Goal: Information Seeking & Learning: Learn about a topic

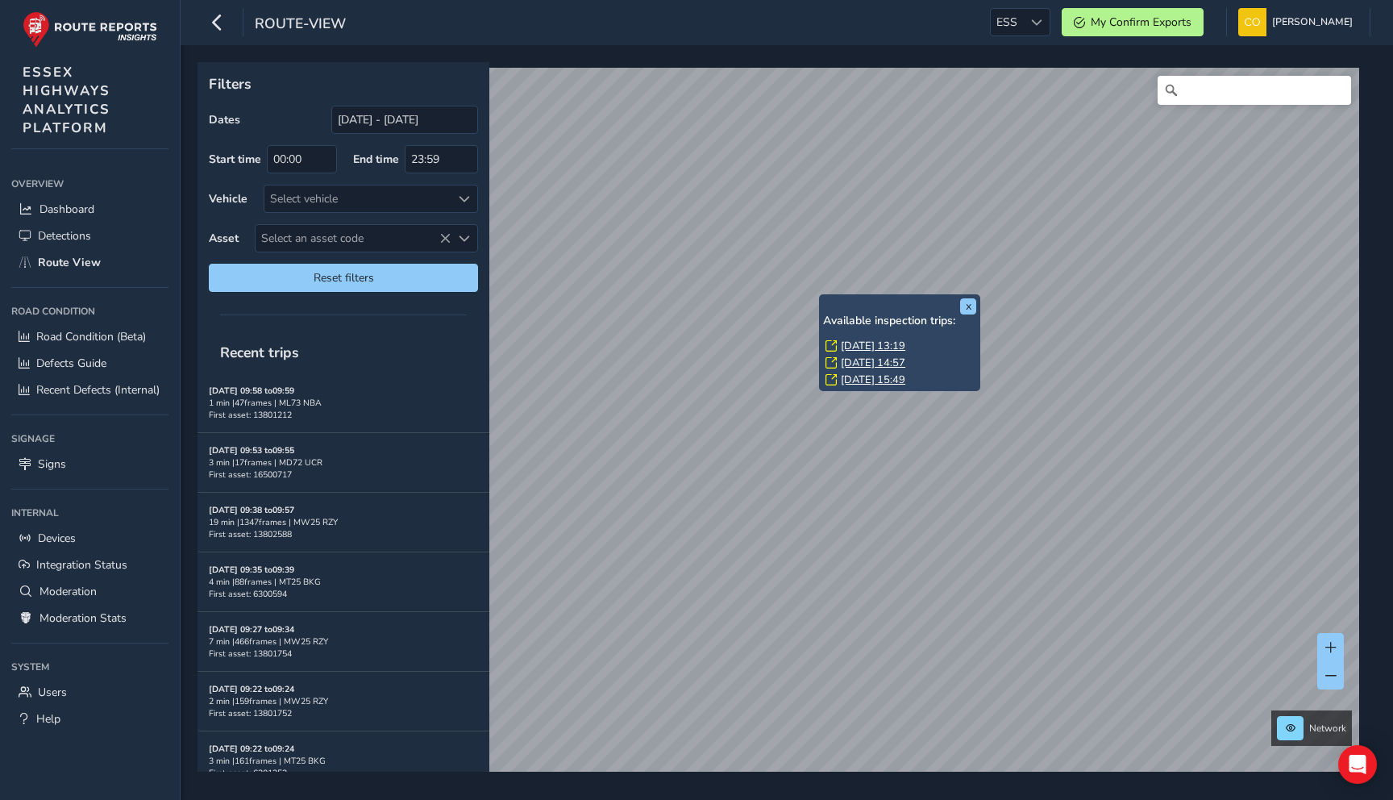
click at [850, 296] on div "x Available inspection trips: [DATE] 13:19 [DATE] 14:57 [DATE] 15:49 Filters Da…" at bounding box center [781, 416] width 1167 height 709
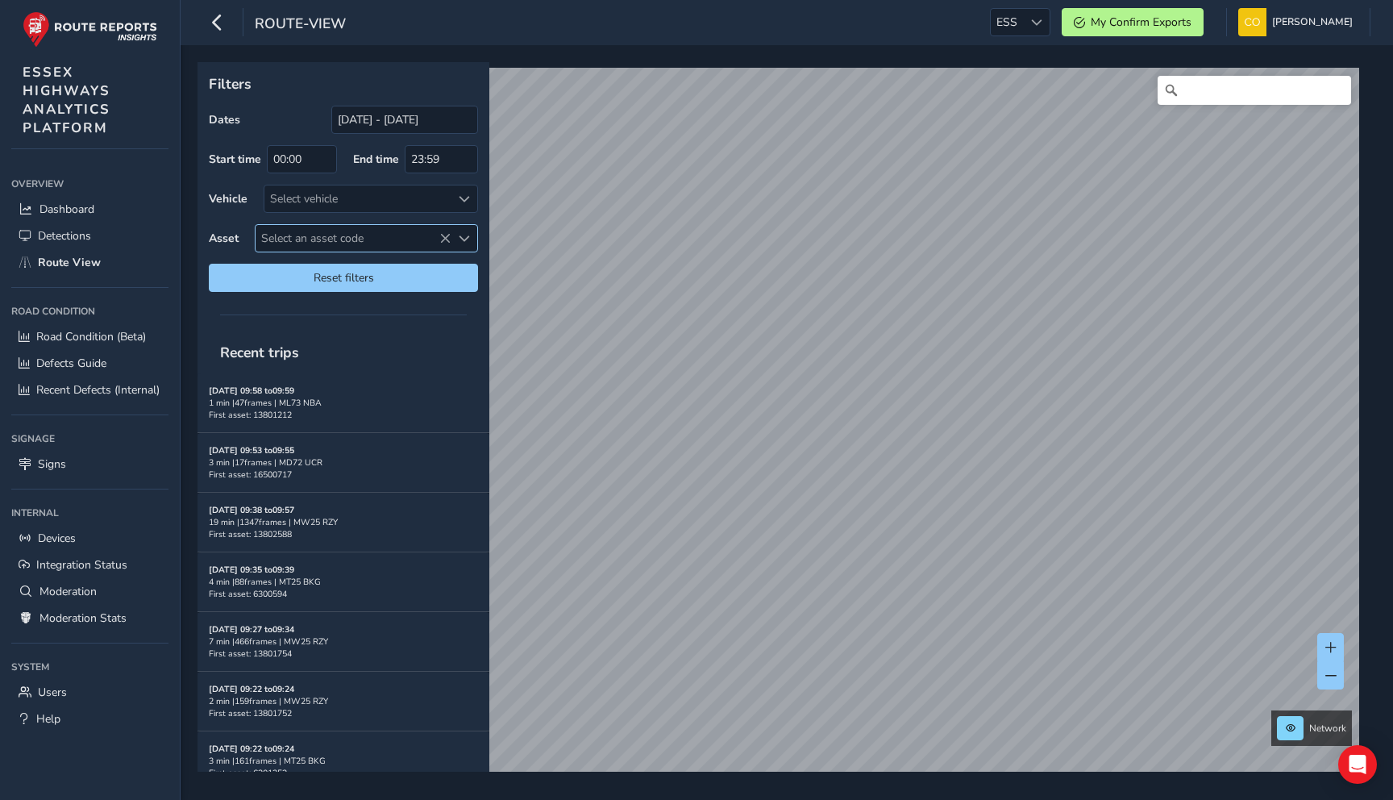
click at [327, 251] on span "Select an asset code" at bounding box center [353, 238] width 195 height 27
type input "6301297"
click at [319, 314] on li "6301297" at bounding box center [367, 310] width 222 height 24
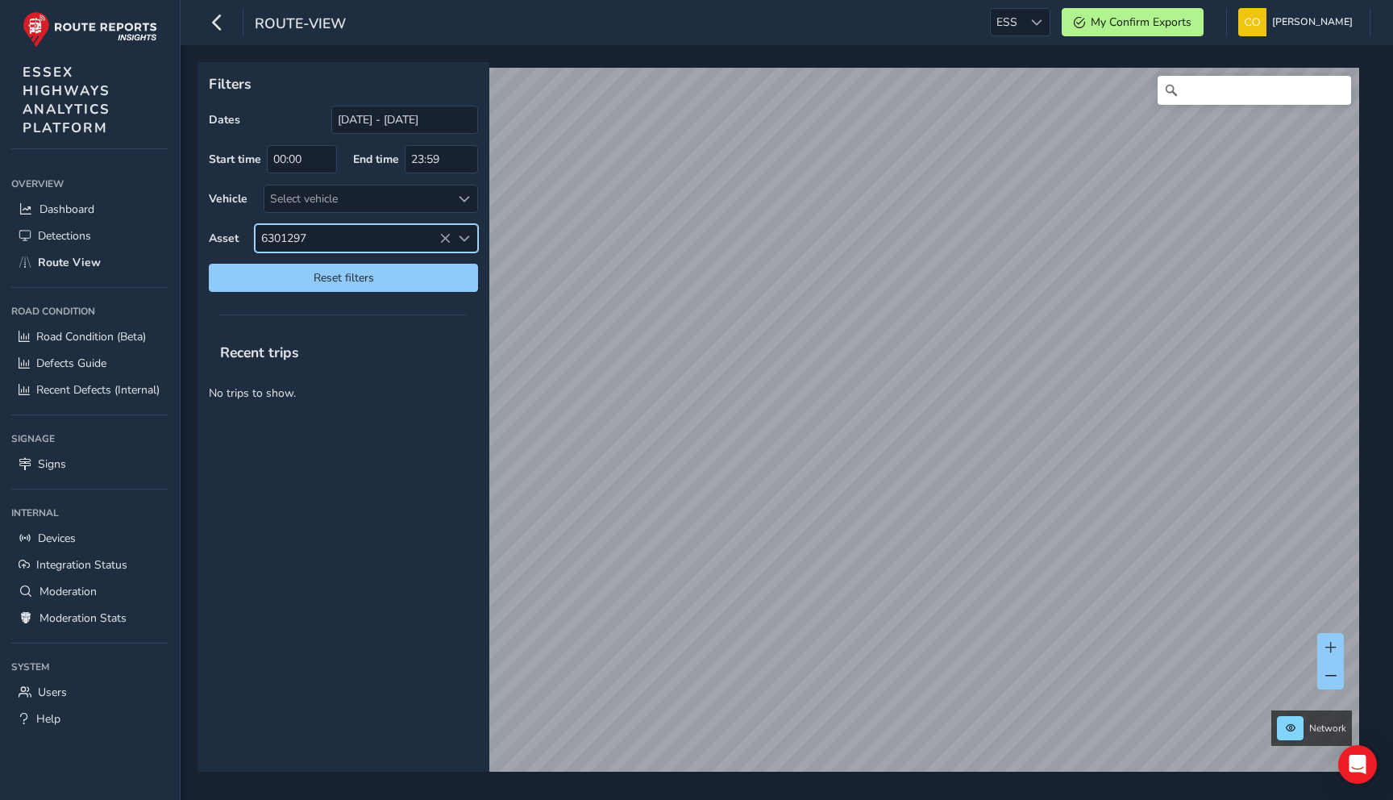
click at [444, 238] on icon at bounding box center [444, 238] width 11 height 11
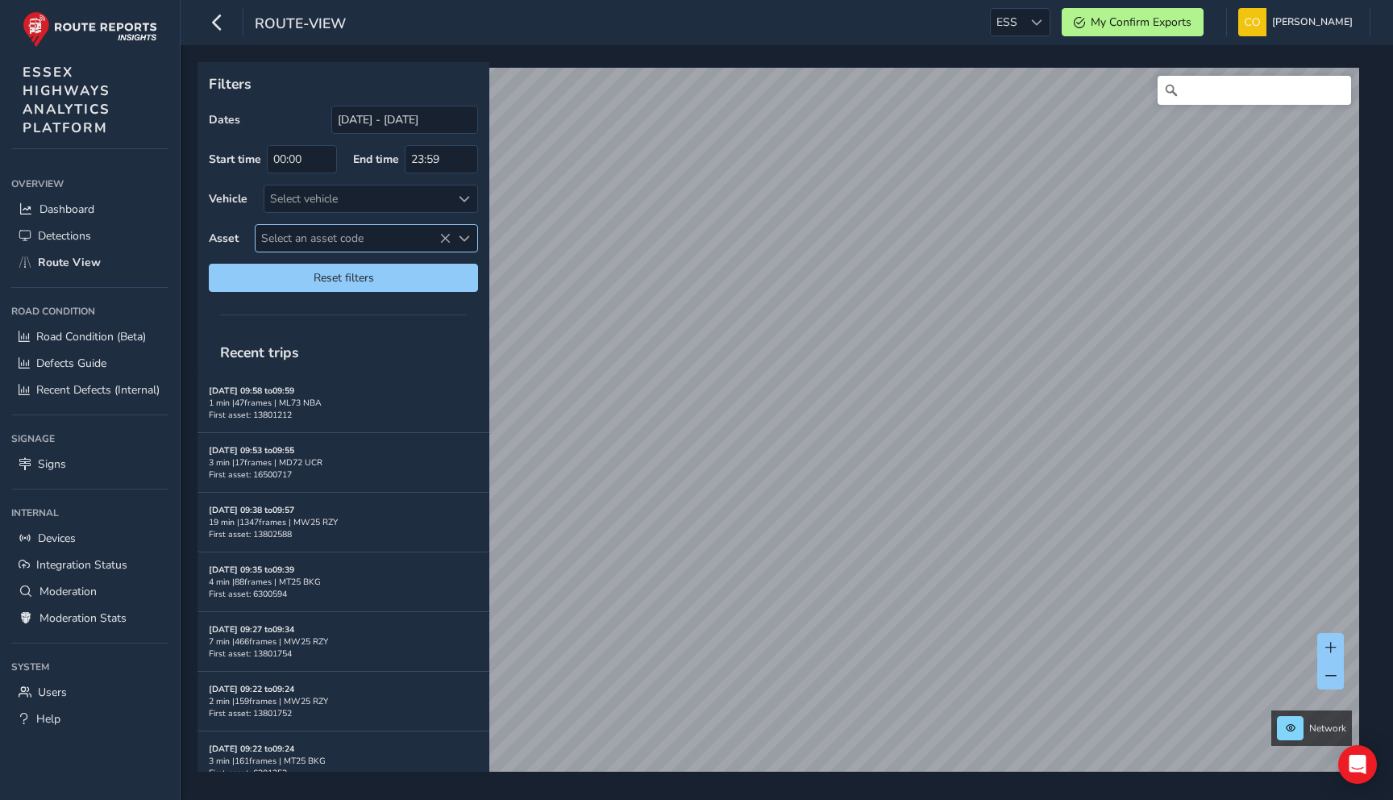
click at [397, 243] on span "Select an asset code" at bounding box center [353, 238] width 195 height 27
drag, startPoint x: 424, startPoint y: 280, endPoint x: 282, endPoint y: 280, distance: 141.9
click at [281, 280] on input "6301297" at bounding box center [366, 273] width 199 height 28
type input "6"
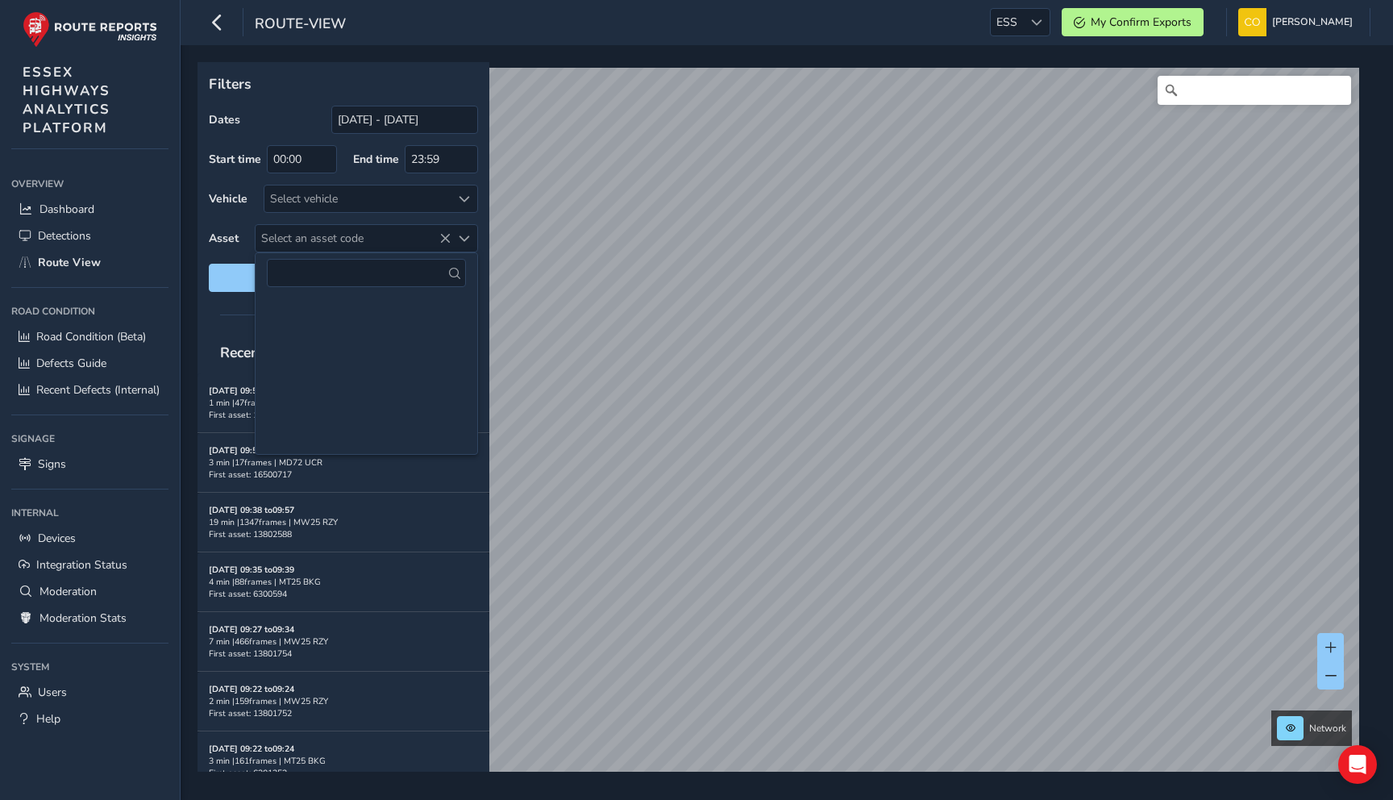
scroll to position [3373, 0]
click at [353, 374] on li "24300982" at bounding box center [367, 372] width 222 height 24
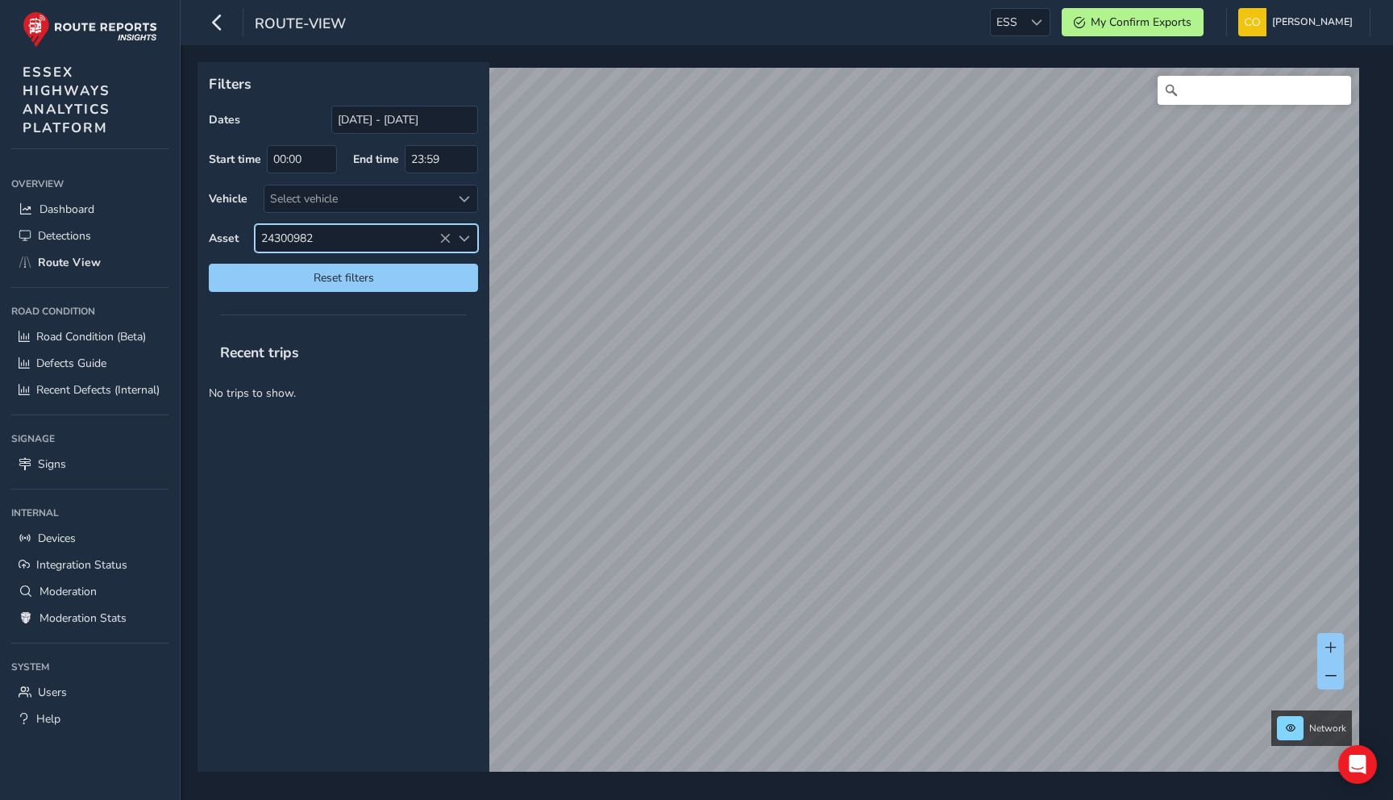
click at [444, 238] on icon at bounding box center [444, 238] width 11 height 11
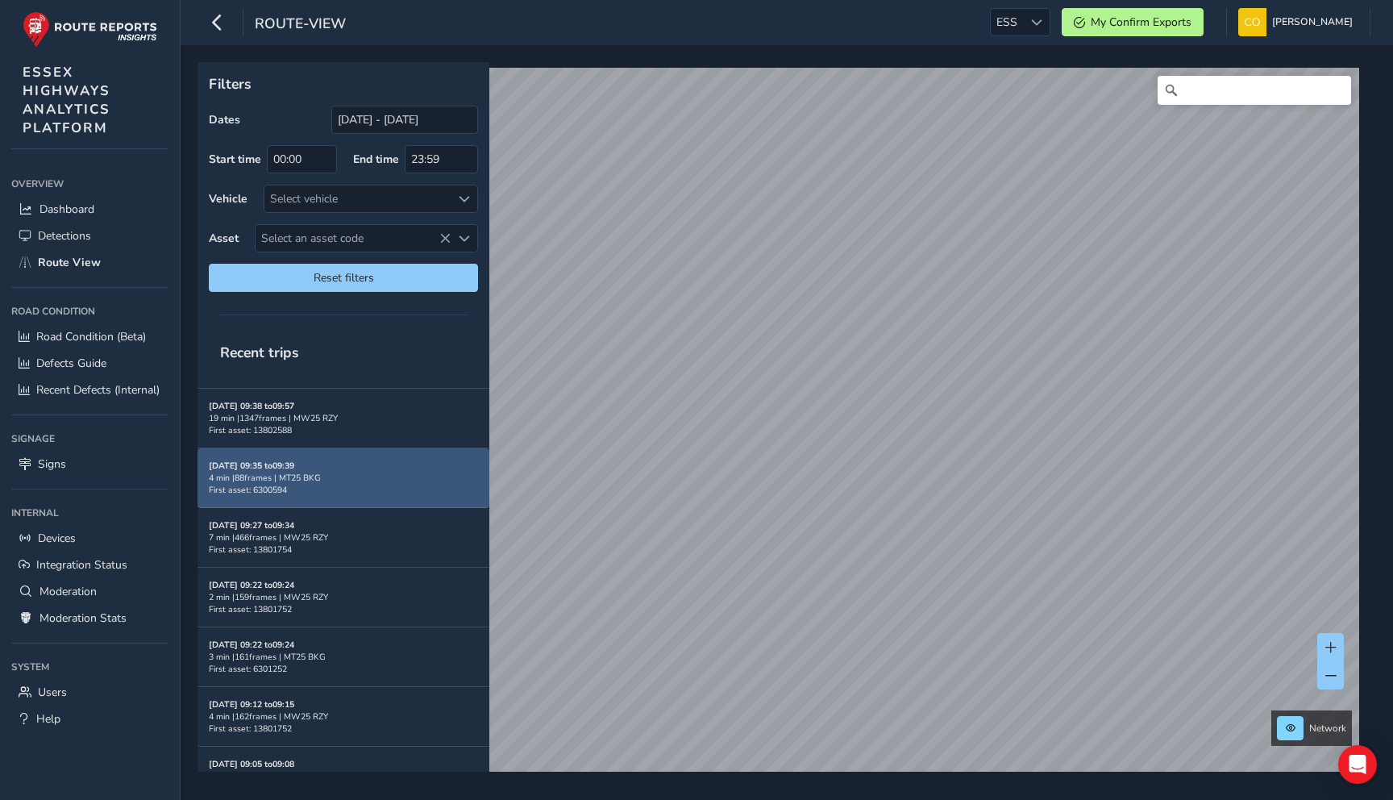
scroll to position [106, 0]
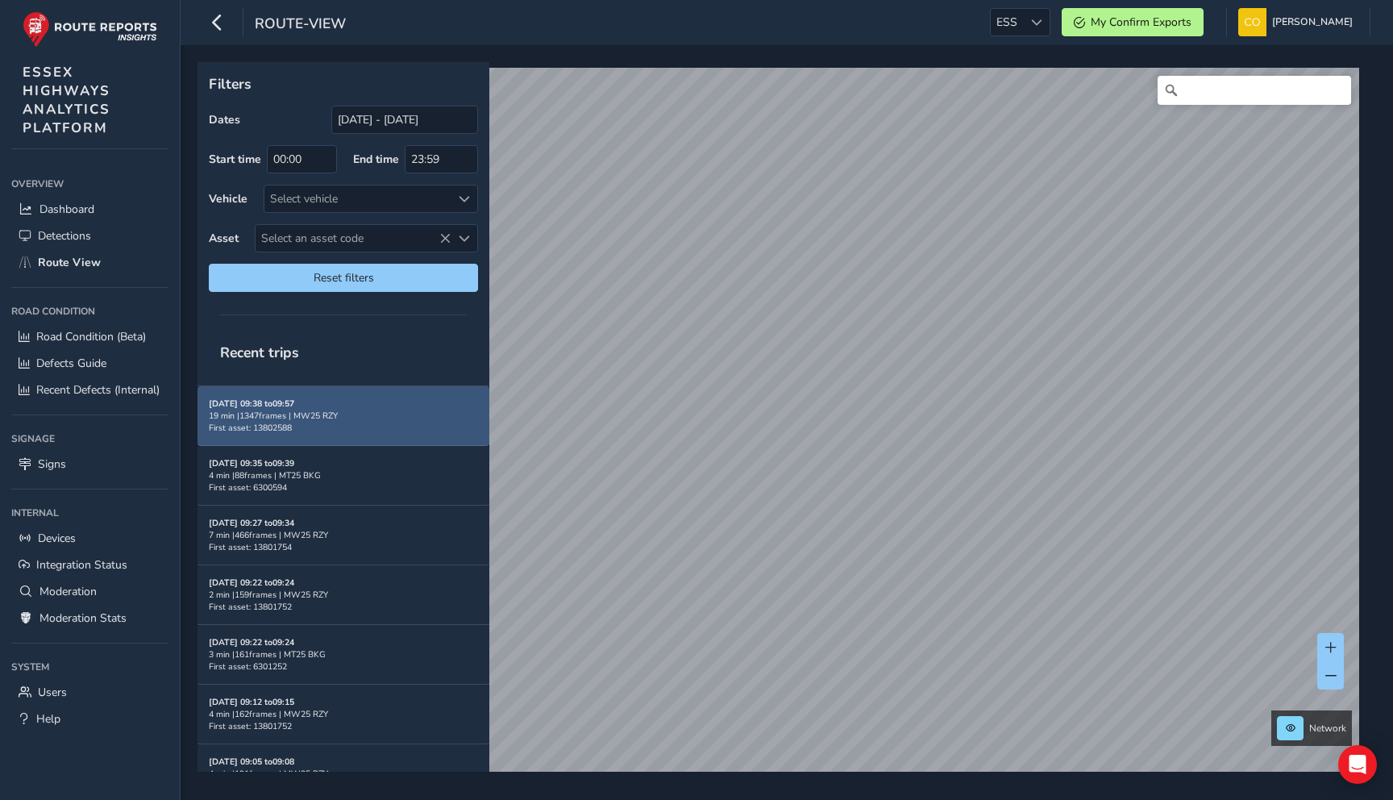
click at [285, 422] on span "First asset: 13802588" at bounding box center [250, 428] width 83 height 12
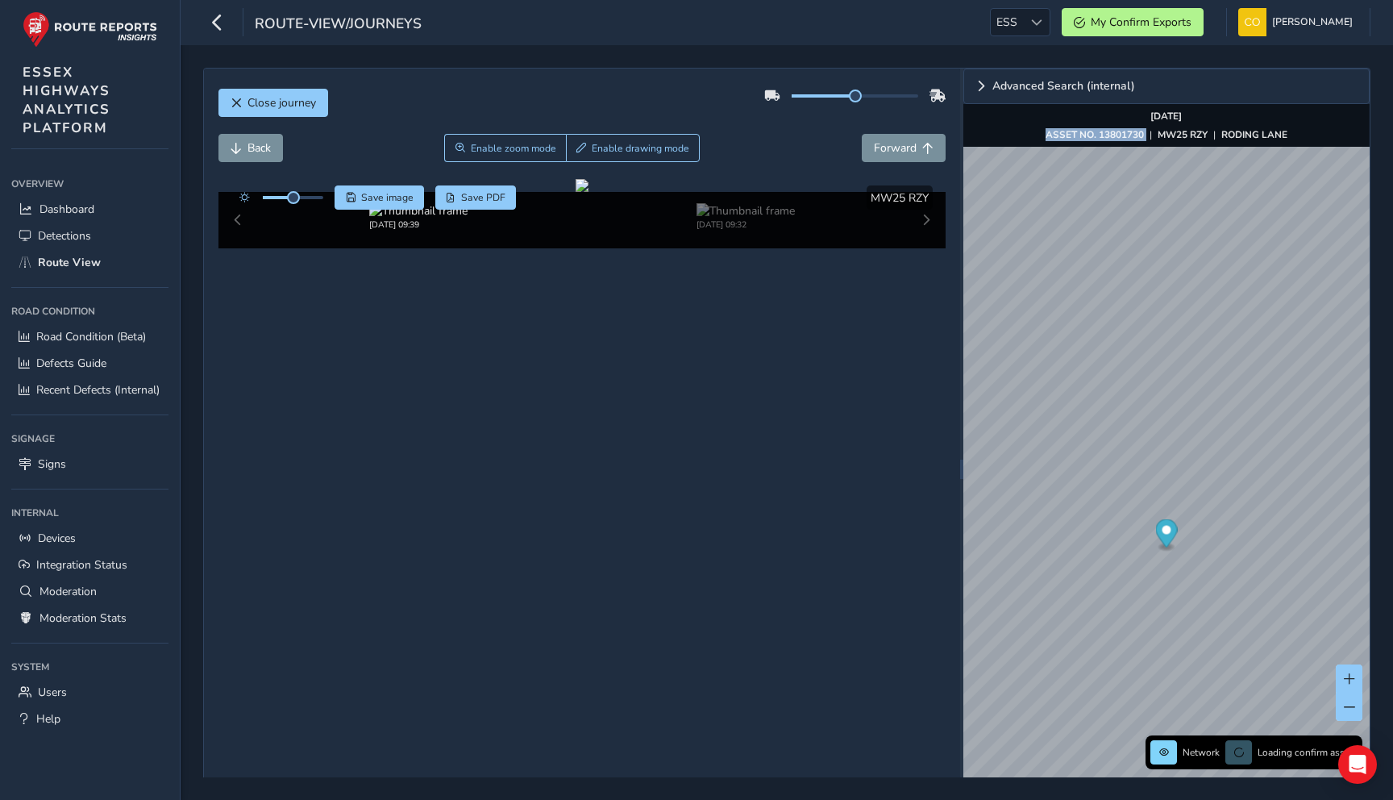
drag, startPoint x: 1041, startPoint y: 137, endPoint x: 1150, endPoint y: 139, distance: 108.8
click at [1150, 139] on div "Network Loading confirm assets [DATE] ASSET NO. 13801730 | MW25 RZY | [GEOGRAPH…" at bounding box center [1166, 125] width 406 height 43
click at [862, 154] on button "Forward" at bounding box center [904, 148] width 84 height 28
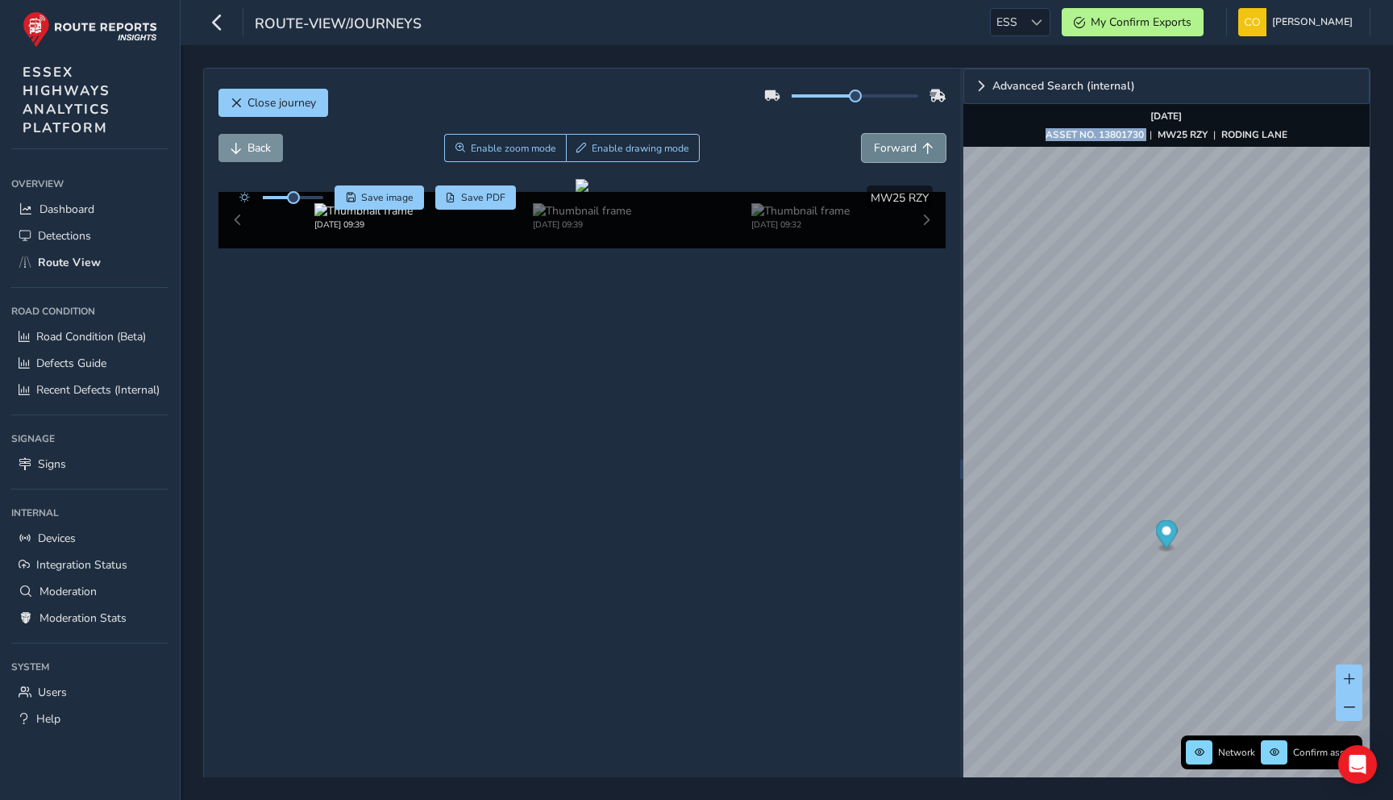
click at [862, 154] on button "Forward" at bounding box center [904, 148] width 84 height 28
click at [277, 106] on span "Close journey" at bounding box center [281, 102] width 69 height 15
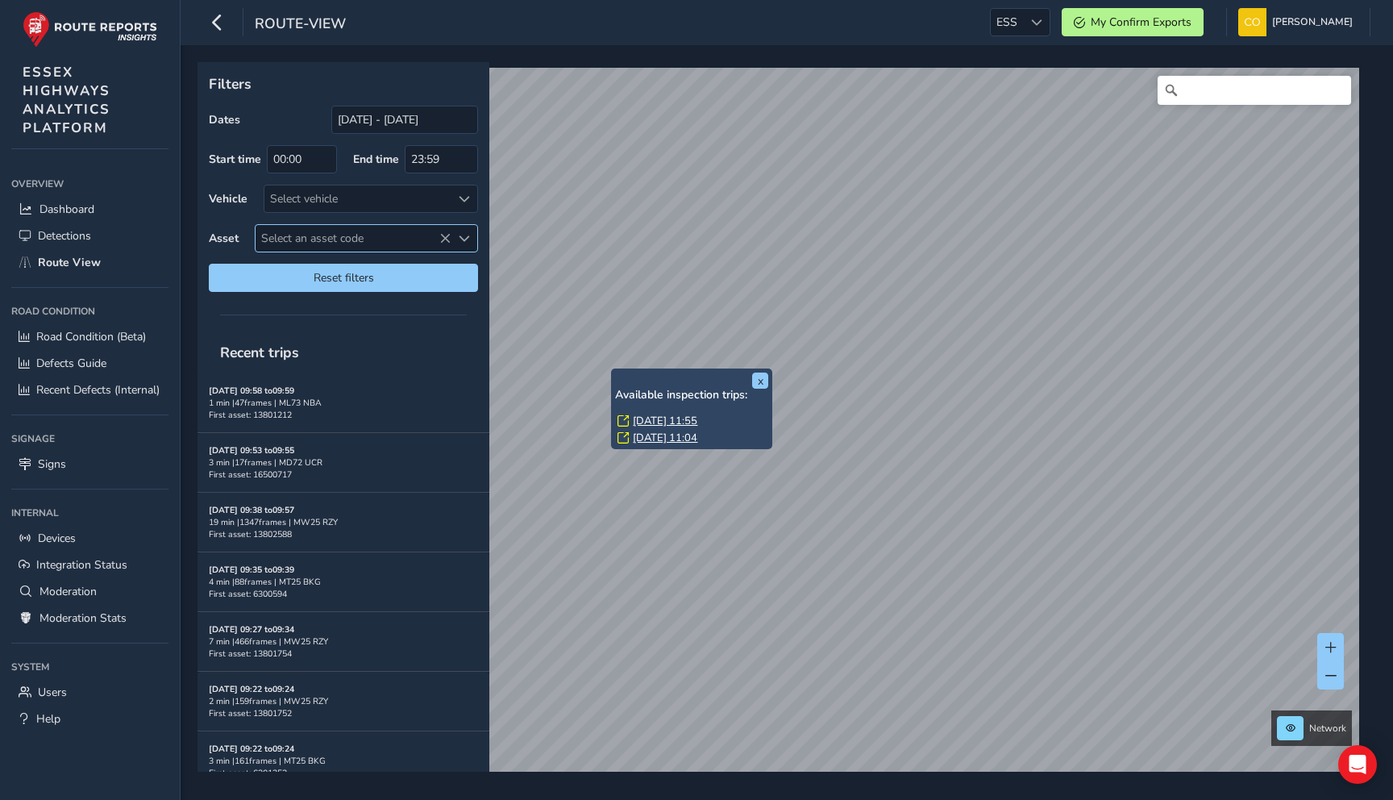
click at [396, 235] on span "Select an asset code" at bounding box center [353, 238] width 195 height 27
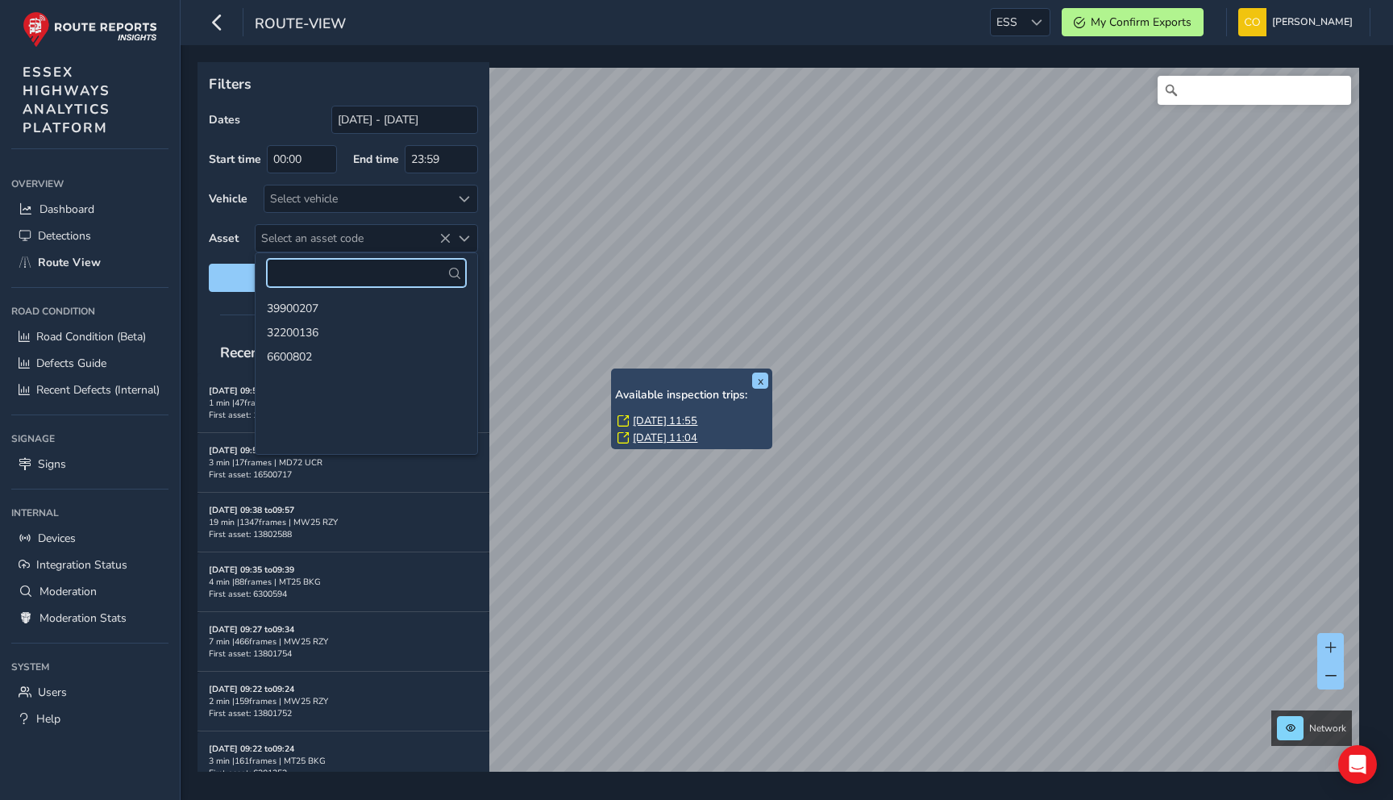
scroll to position [902, 0]
click at [340, 381] on li "6601871" at bounding box center [367, 376] width 222 height 24
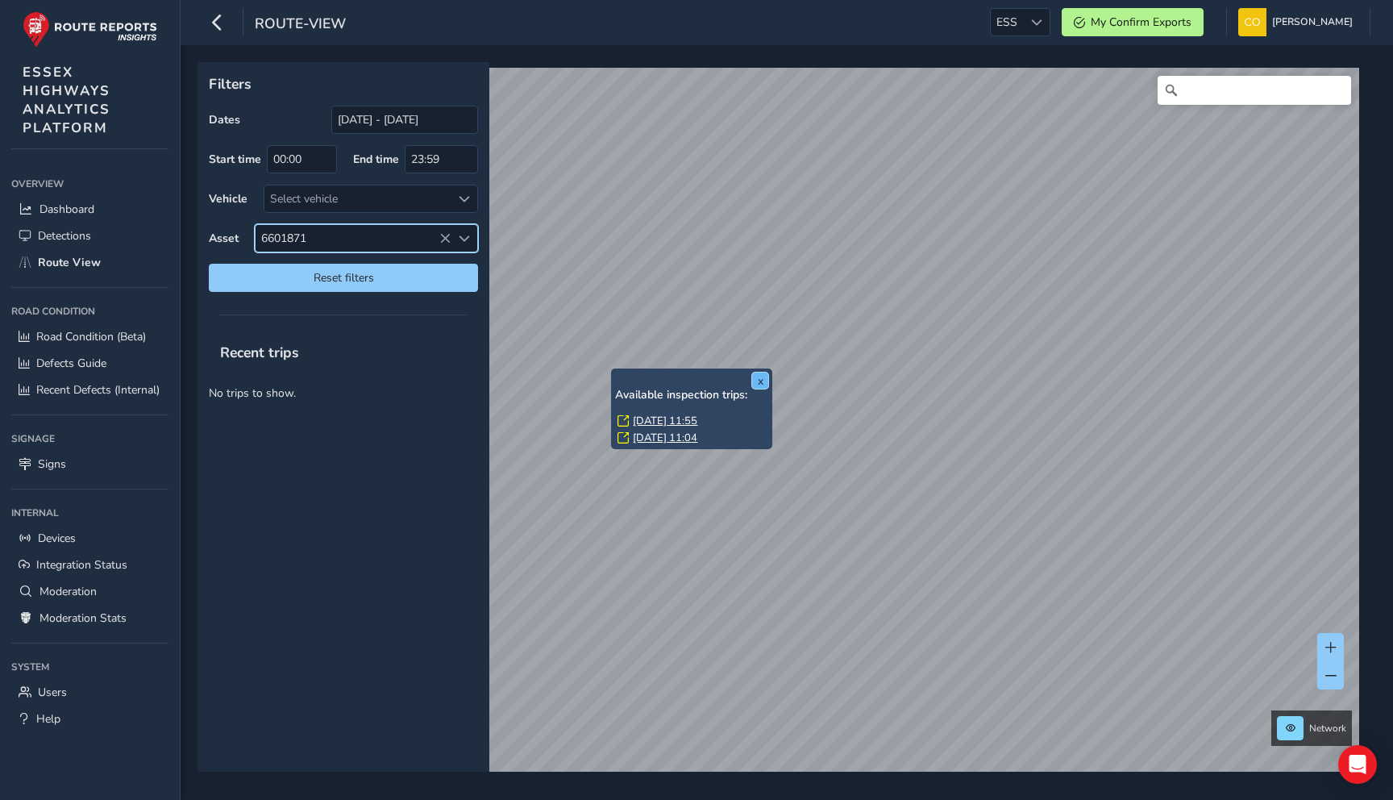
click at [759, 374] on button "x" at bounding box center [760, 380] width 16 height 16
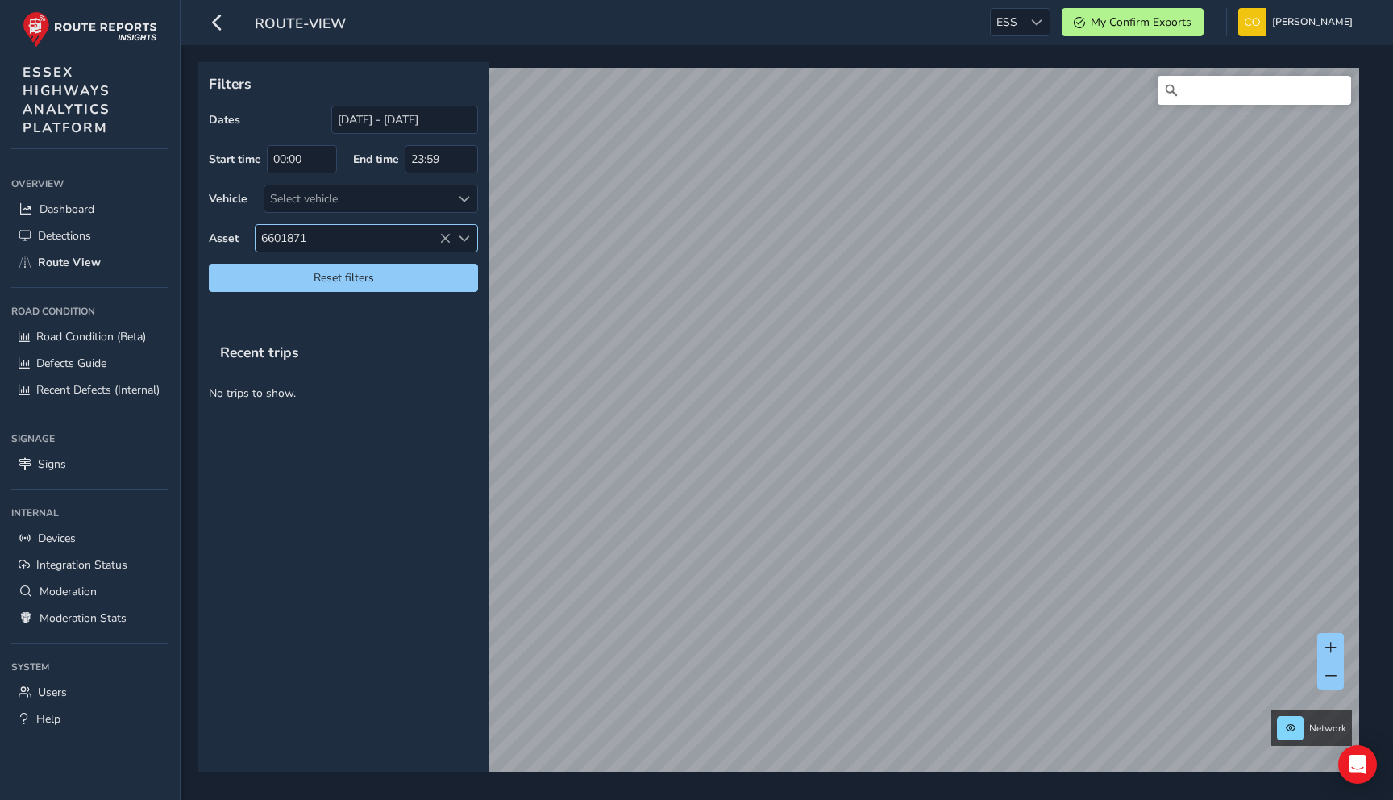
click at [443, 235] on icon at bounding box center [444, 238] width 11 height 11
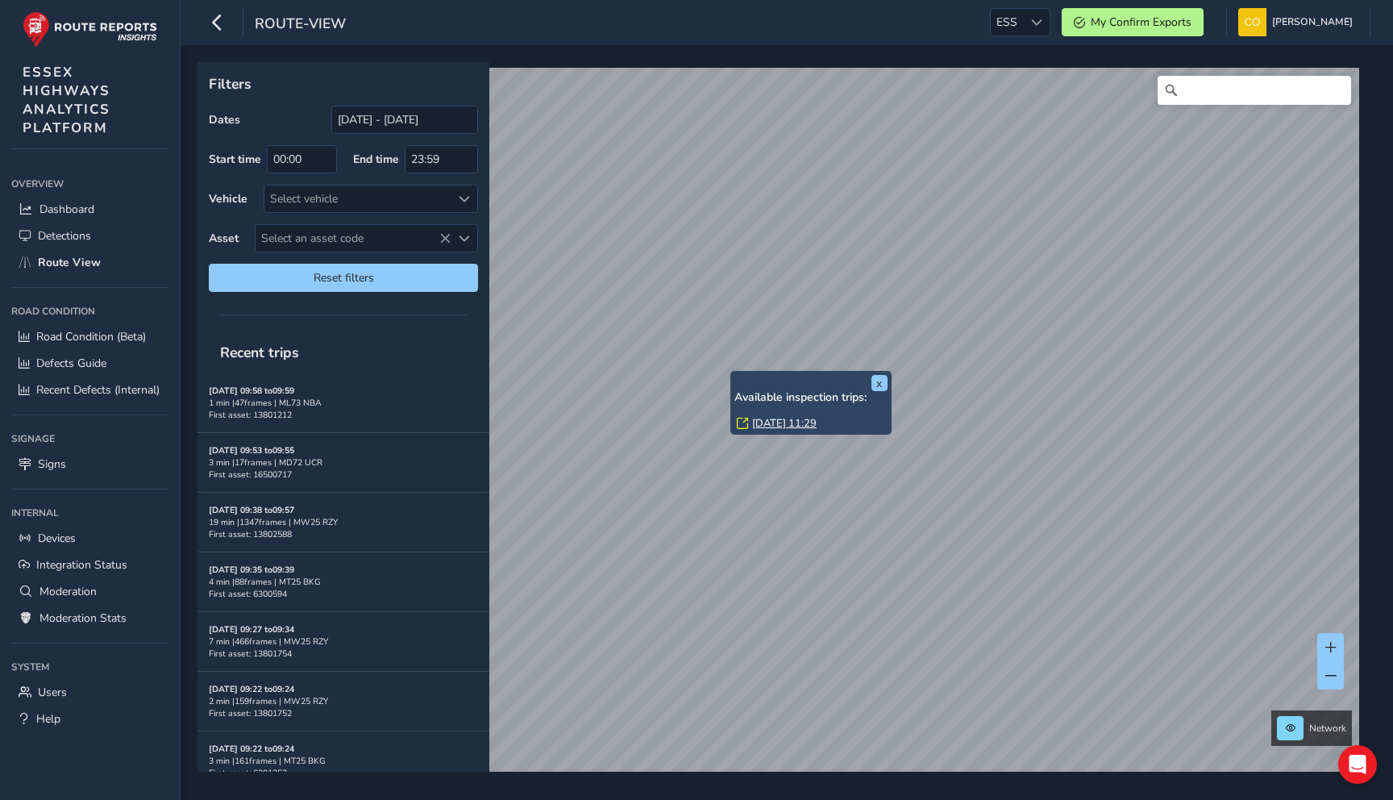
click at [773, 422] on link "[DATE] 11:29" at bounding box center [784, 423] width 64 height 15
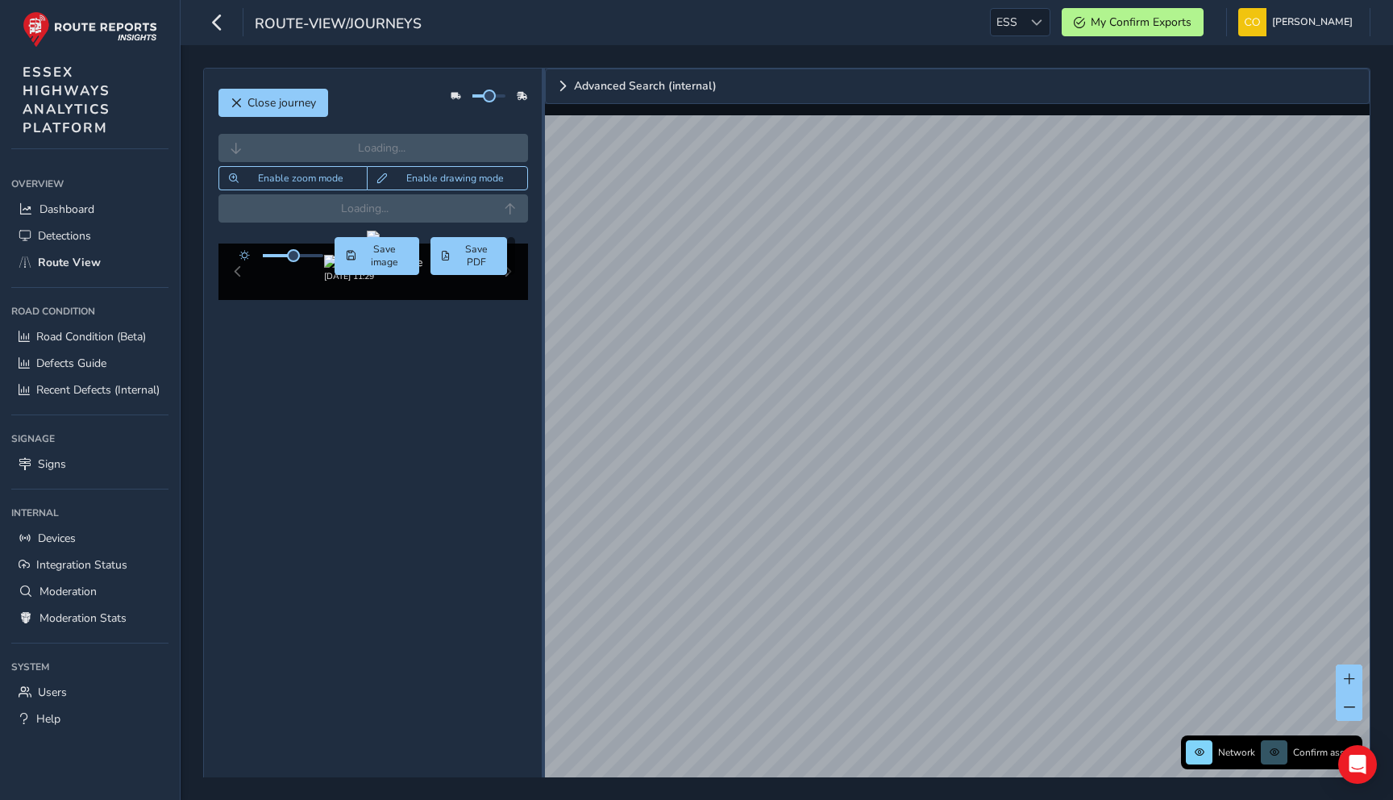
drag, startPoint x: 961, startPoint y: 450, endPoint x: 280, endPoint y: 454, distance: 681.2
click at [280, 454] on div "Close journey Loading... Enable zoom mode Enable drawing mode Loading... Click …" at bounding box center [786, 453] width 1167 height 771
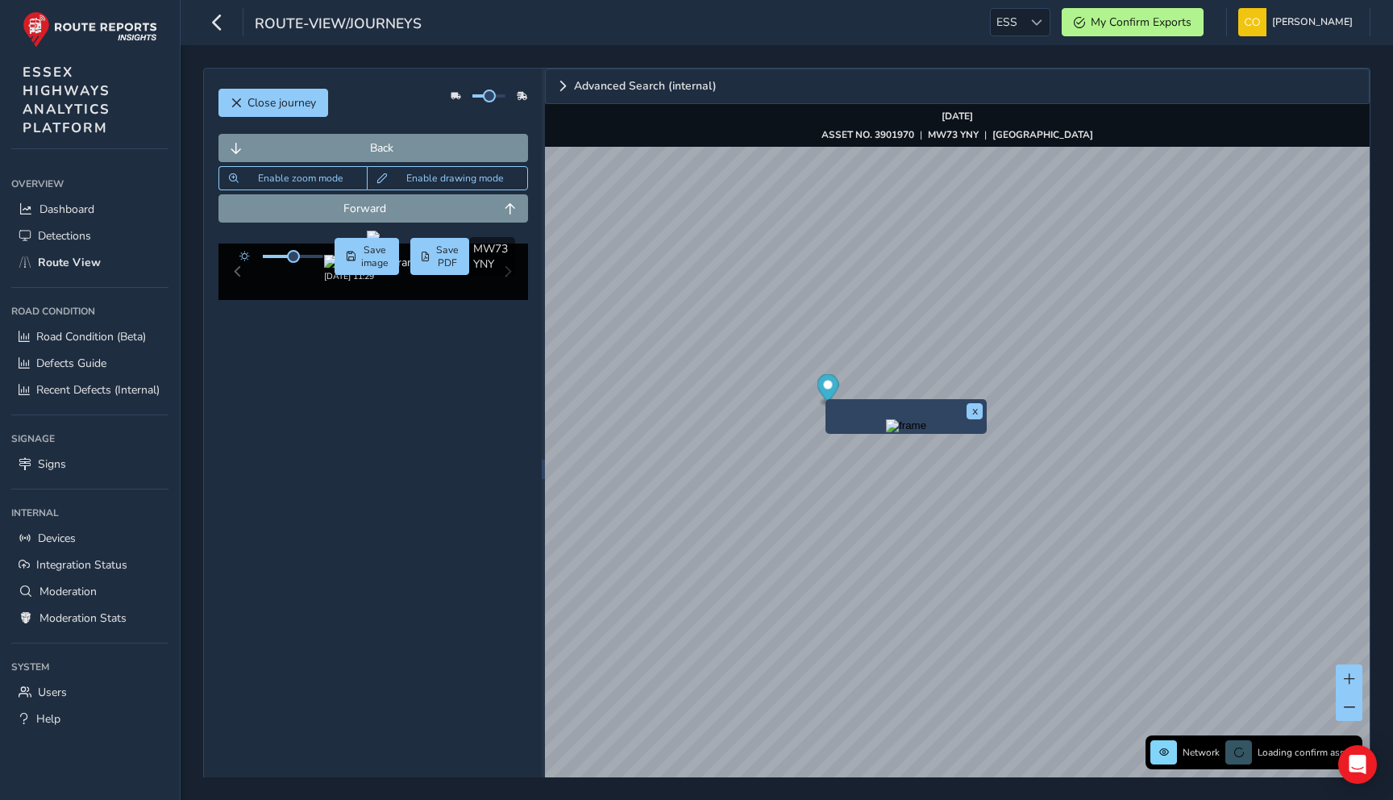
click at [886, 432] on img "Preview frame" at bounding box center [906, 425] width 40 height 13
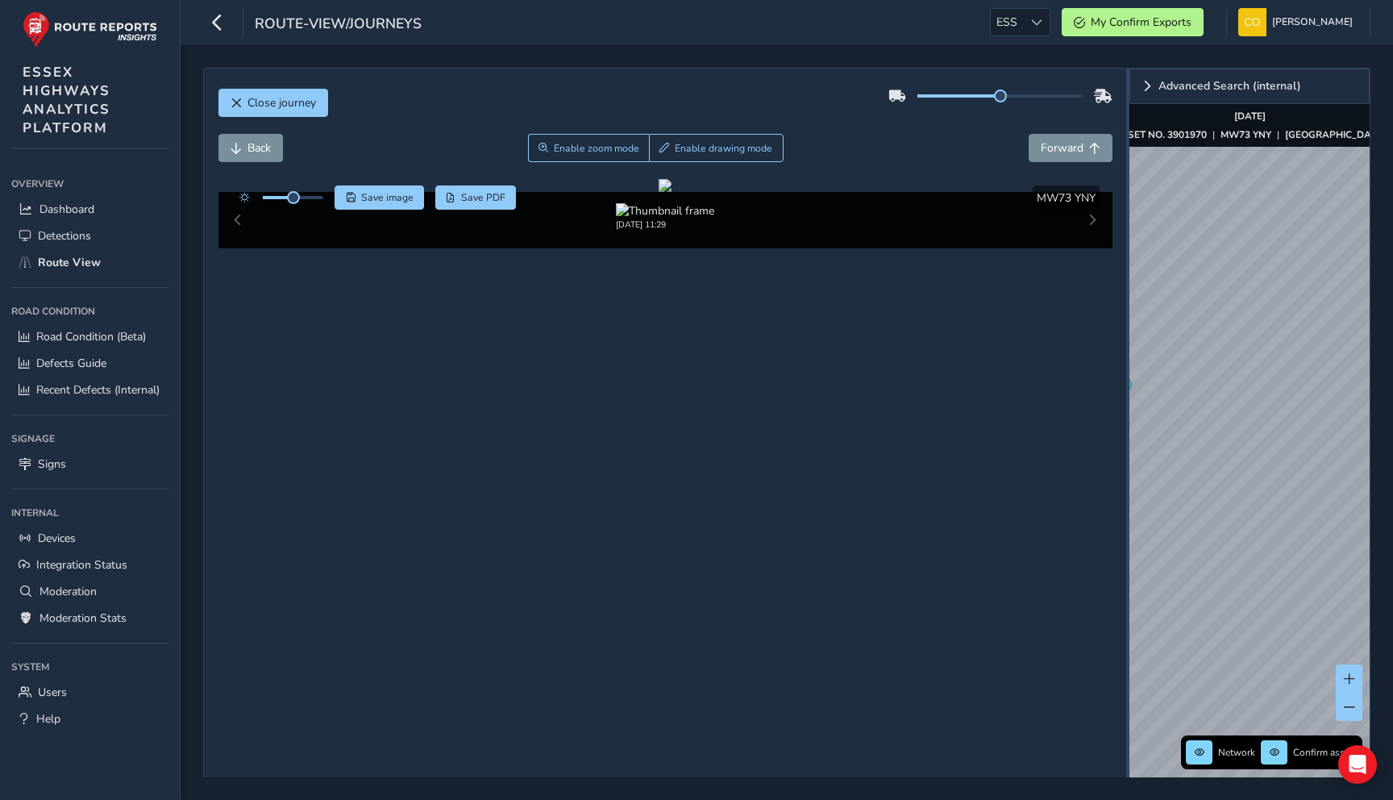
drag, startPoint x: 543, startPoint y: 463, endPoint x: 1128, endPoint y: 441, distance: 584.9
click at [1128, 441] on div at bounding box center [1127, 469] width 3 height 801
click at [941, 420] on div "Close journey Back Enable zoom mode Enable drawing mode Forward Click and Drag …" at bounding box center [786, 469] width 1167 height 802
click at [272, 102] on span "Close journey" at bounding box center [281, 102] width 69 height 15
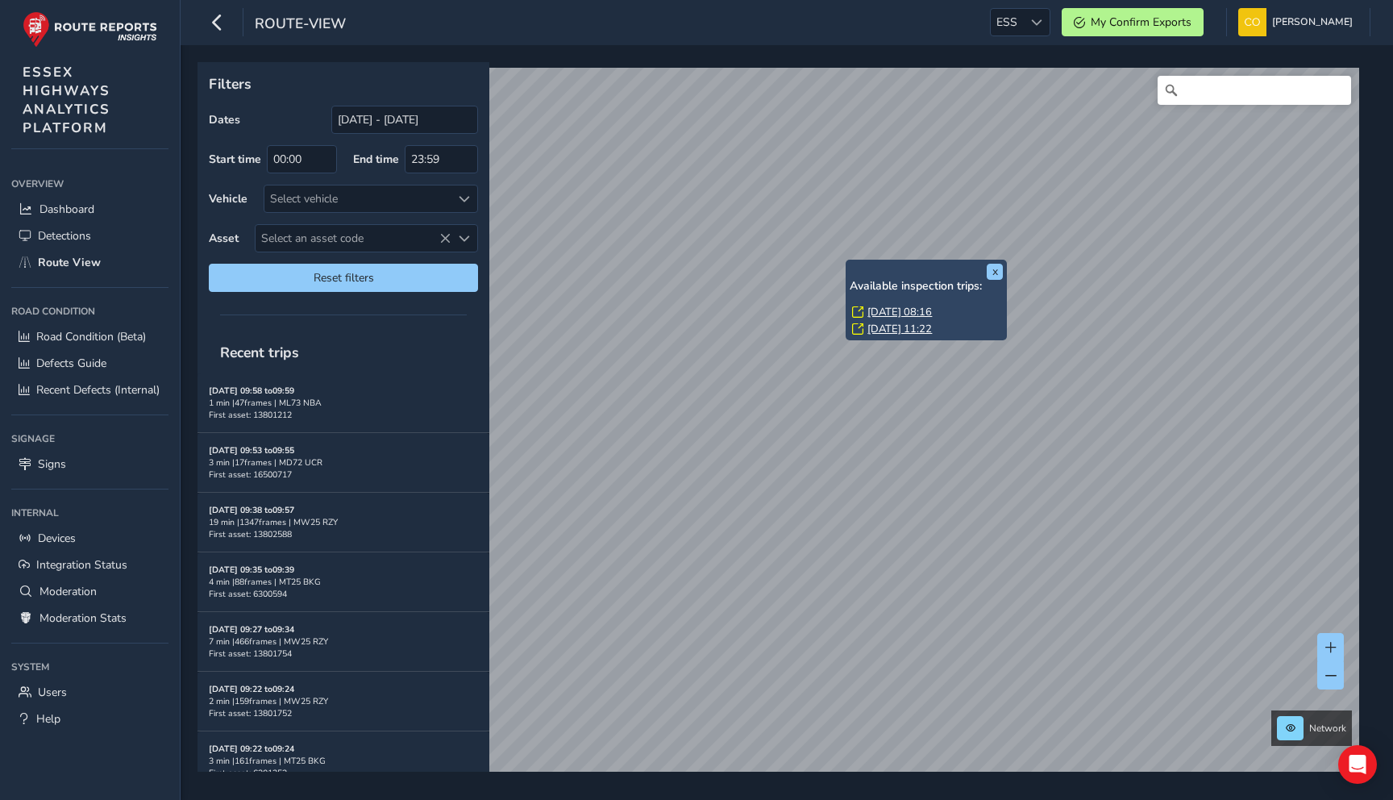
click at [1007, 272] on div "x Available inspection trips: [GEOGRAPHIC_DATA][DATE] 08:16 [DATE] 11:22" at bounding box center [926, 300] width 161 height 81
click at [1000, 272] on button "x" at bounding box center [995, 272] width 16 height 16
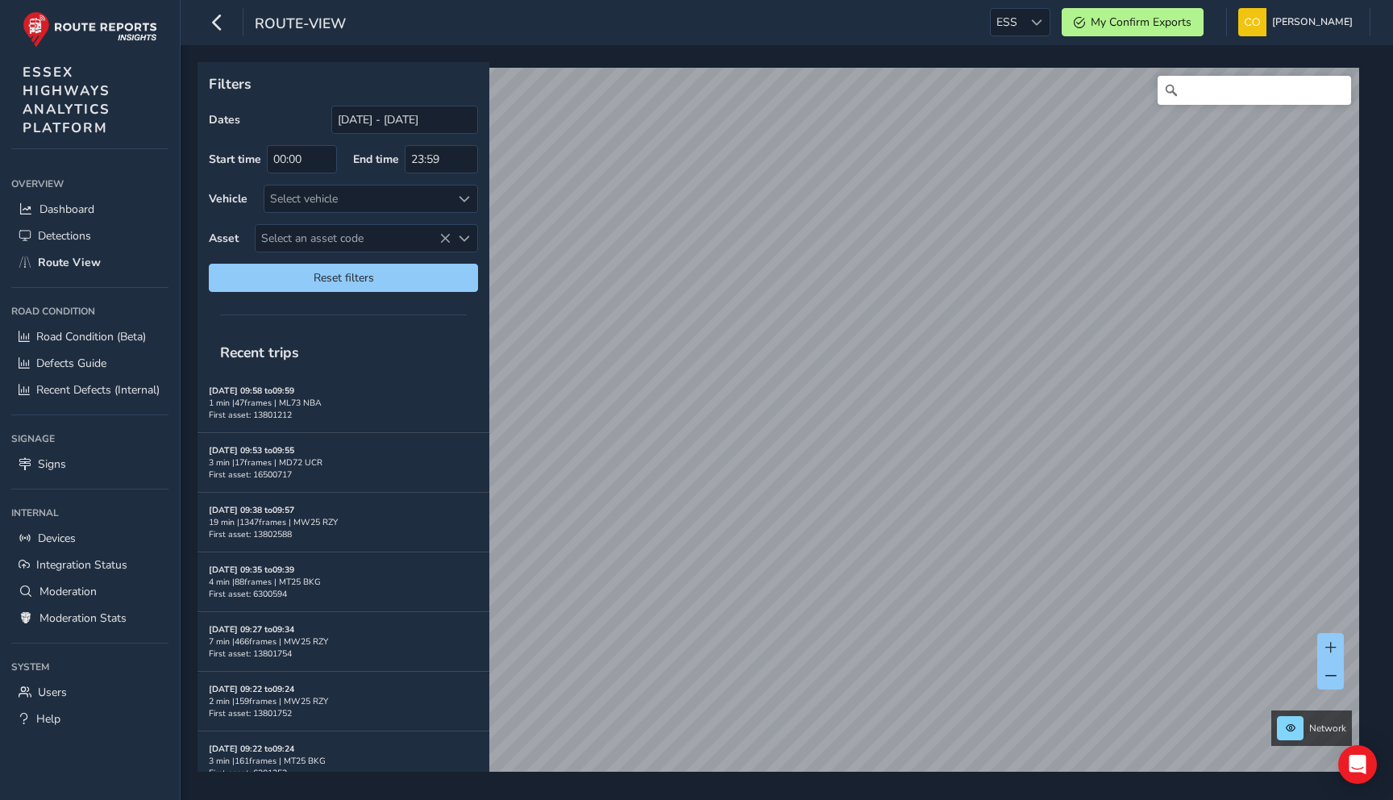
click at [399, 343] on div "Recent trips" at bounding box center [344, 352] width 292 height 42
click at [87, 239] on span "Detections" at bounding box center [64, 235] width 53 height 15
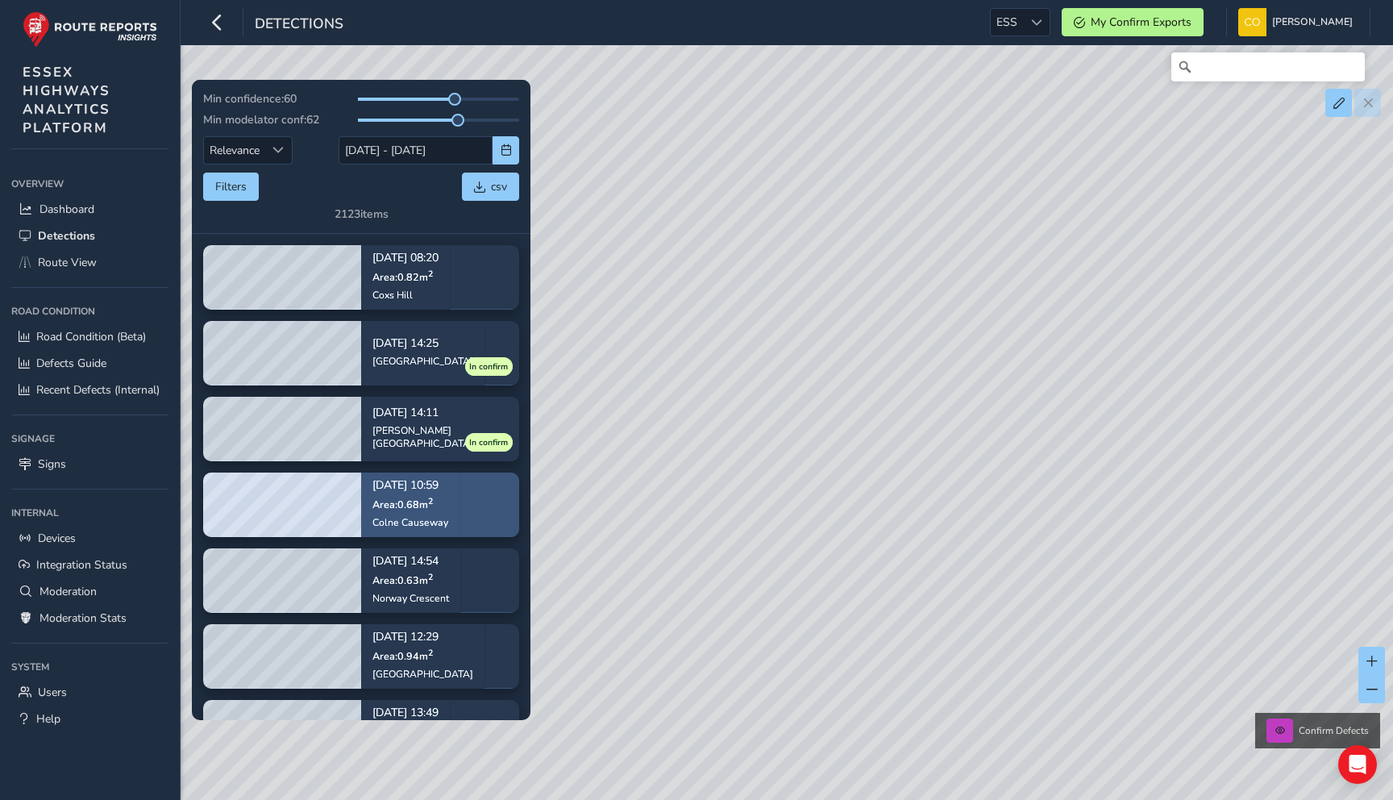
click at [439, 521] on div "Colne Causeway" at bounding box center [410, 522] width 76 height 13
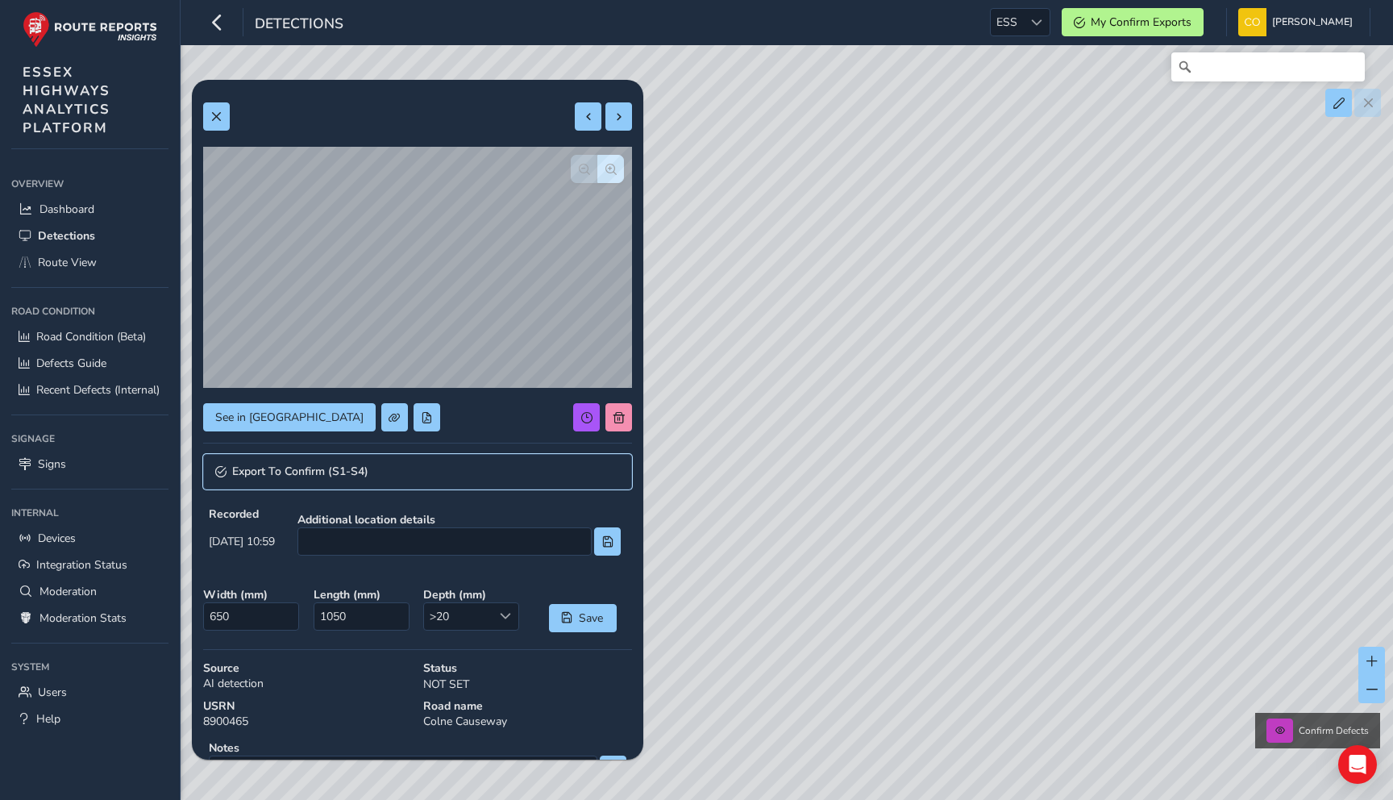
click at [331, 484] on link "Export To Confirm (S1-S4)" at bounding box center [417, 471] width 429 height 35
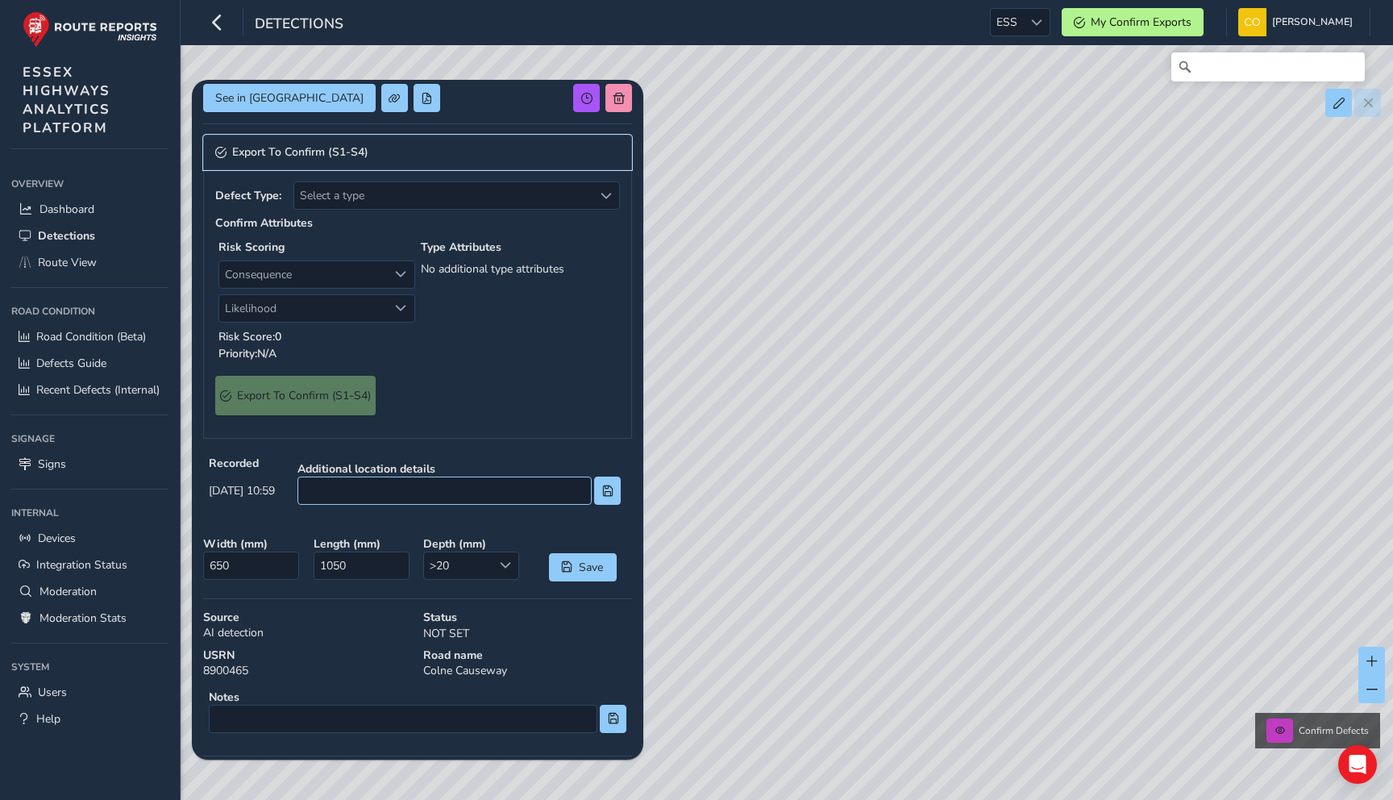
scroll to position [327, 0]
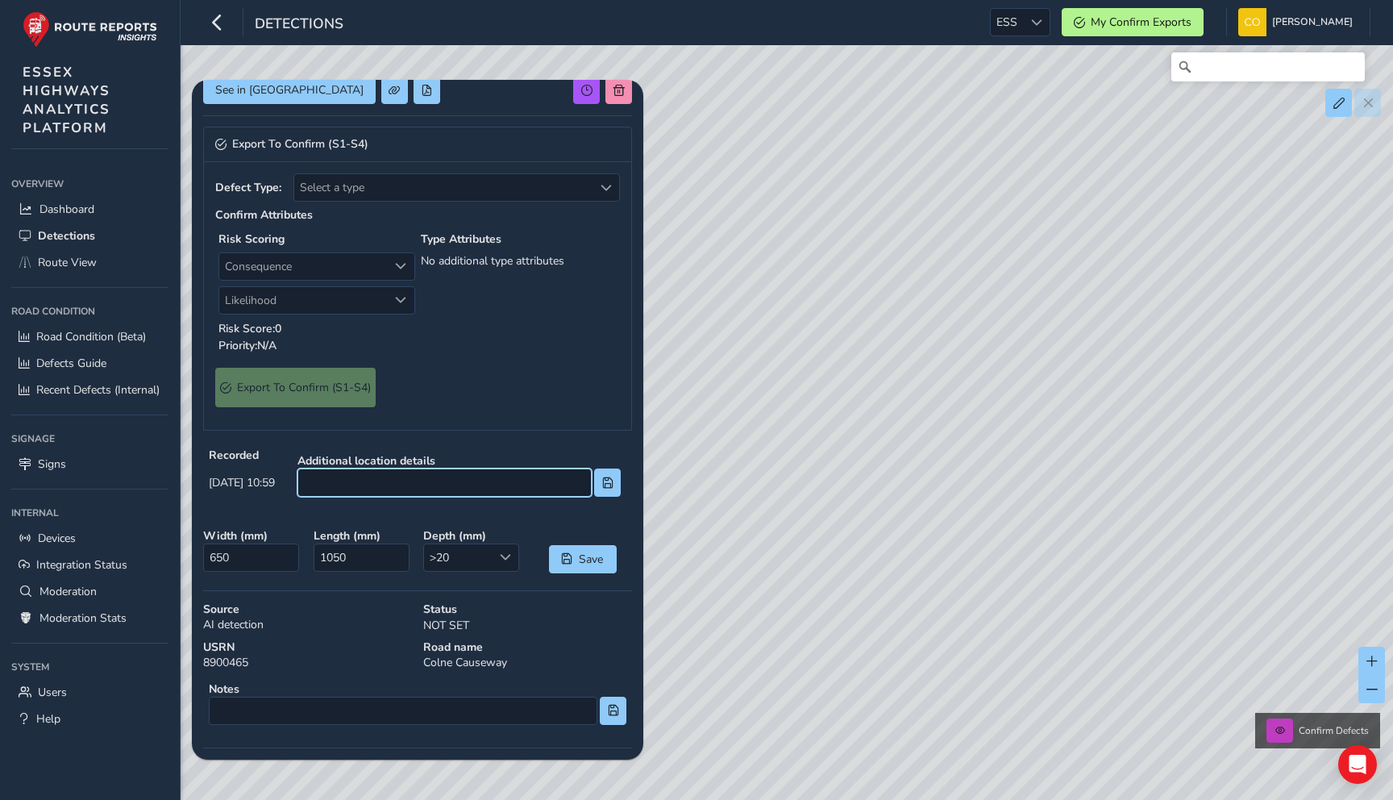
click at [403, 490] on input at bounding box center [444, 482] width 294 height 28
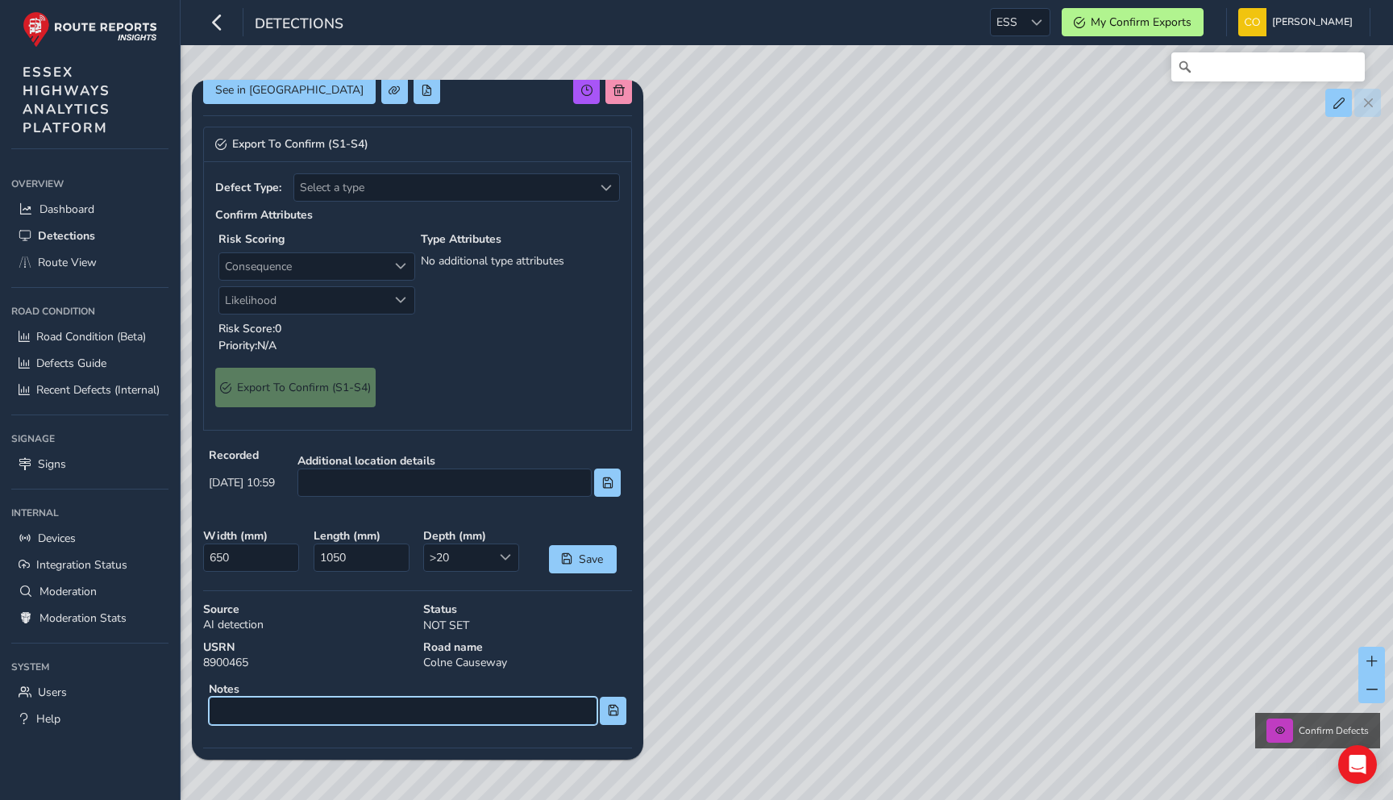
click at [348, 709] on input at bounding box center [403, 711] width 389 height 28
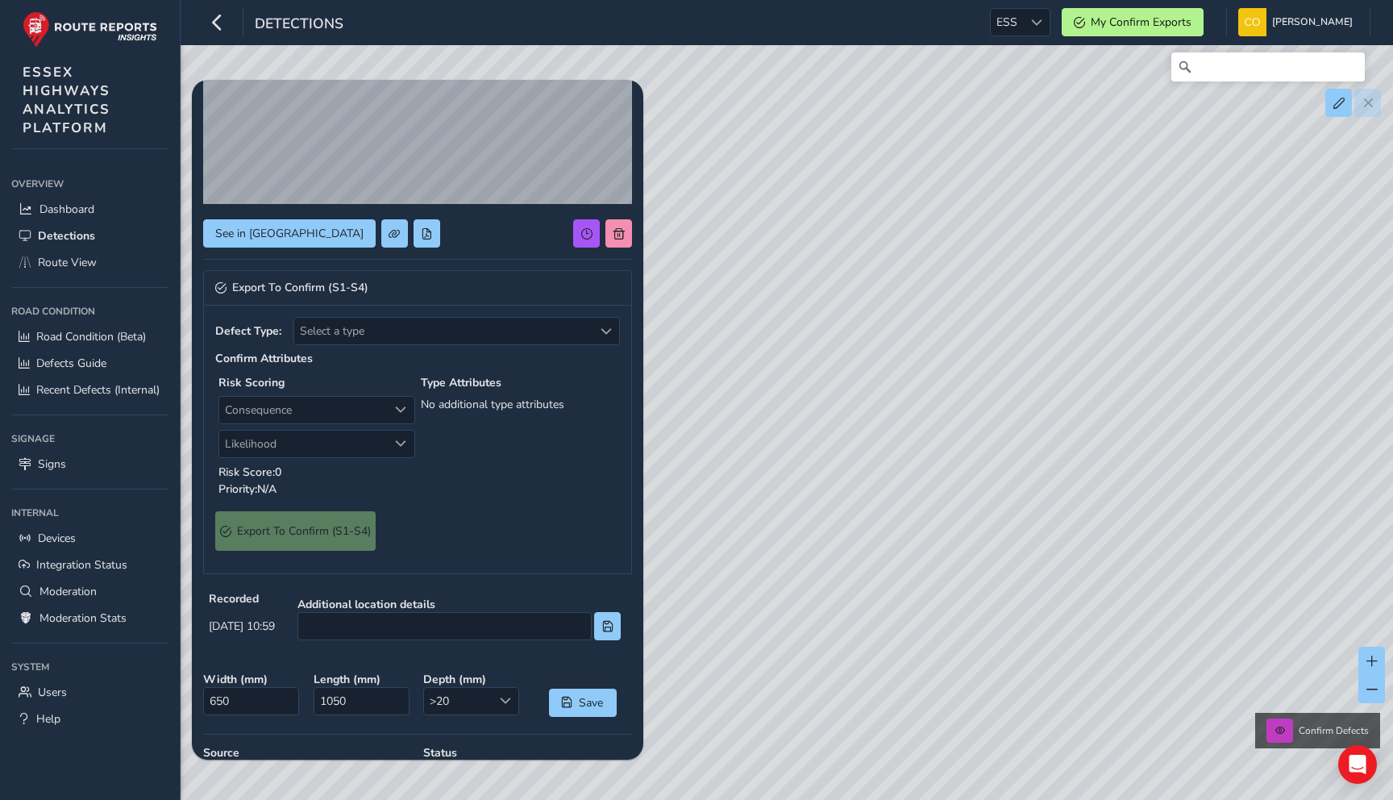
scroll to position [510, 0]
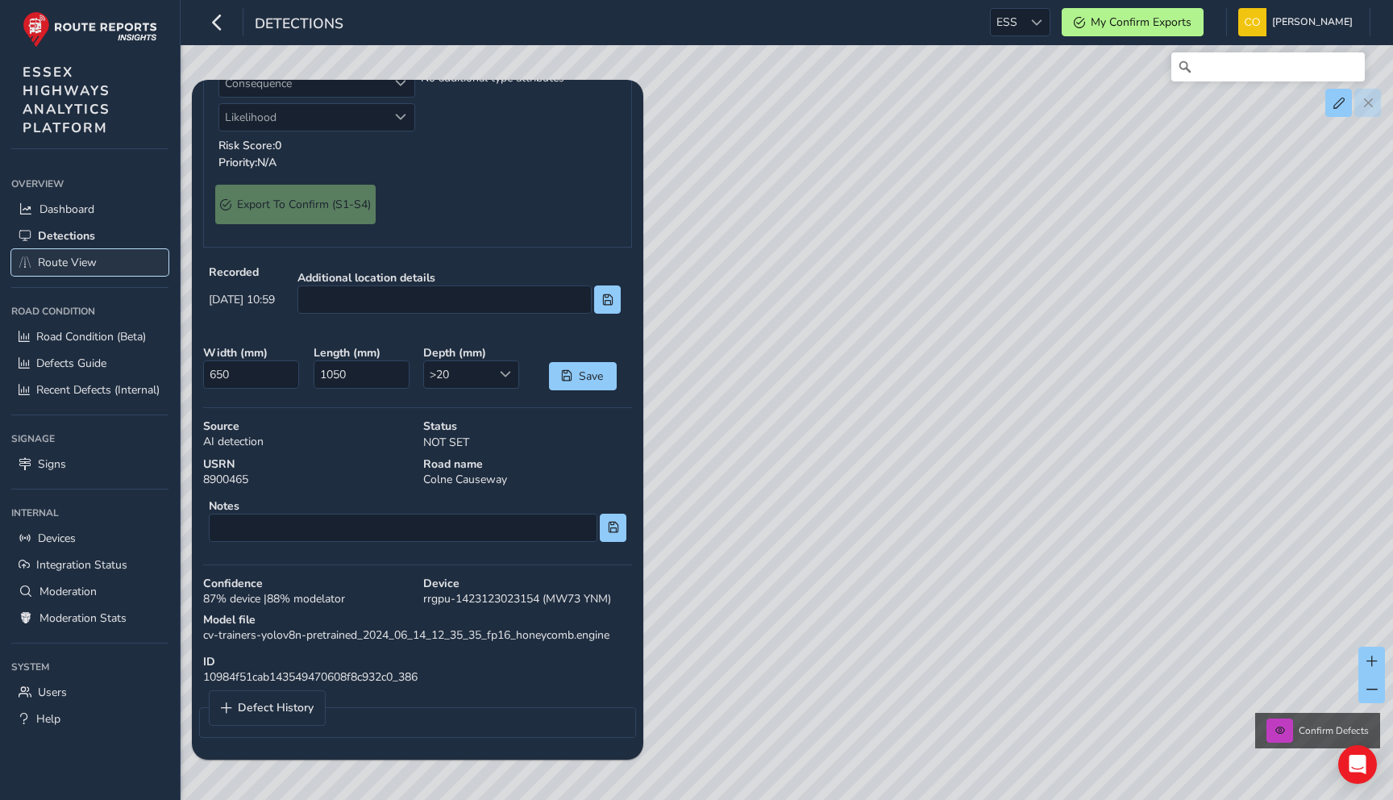
click at [69, 264] on span "Route View" at bounding box center [67, 262] width 59 height 15
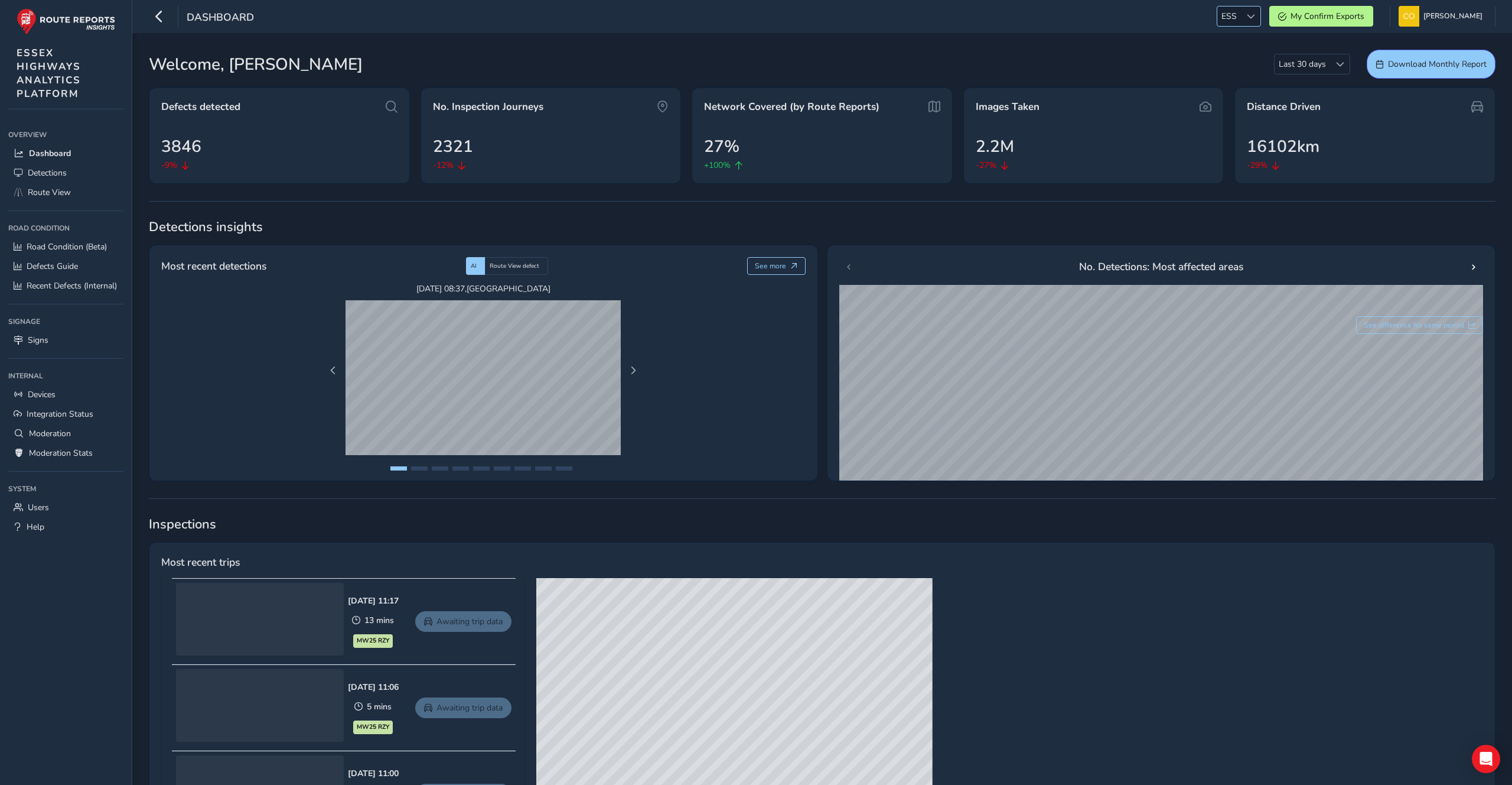
click at [1217, 19] on span "ESS" at bounding box center [1228, 16] width 23 height 20
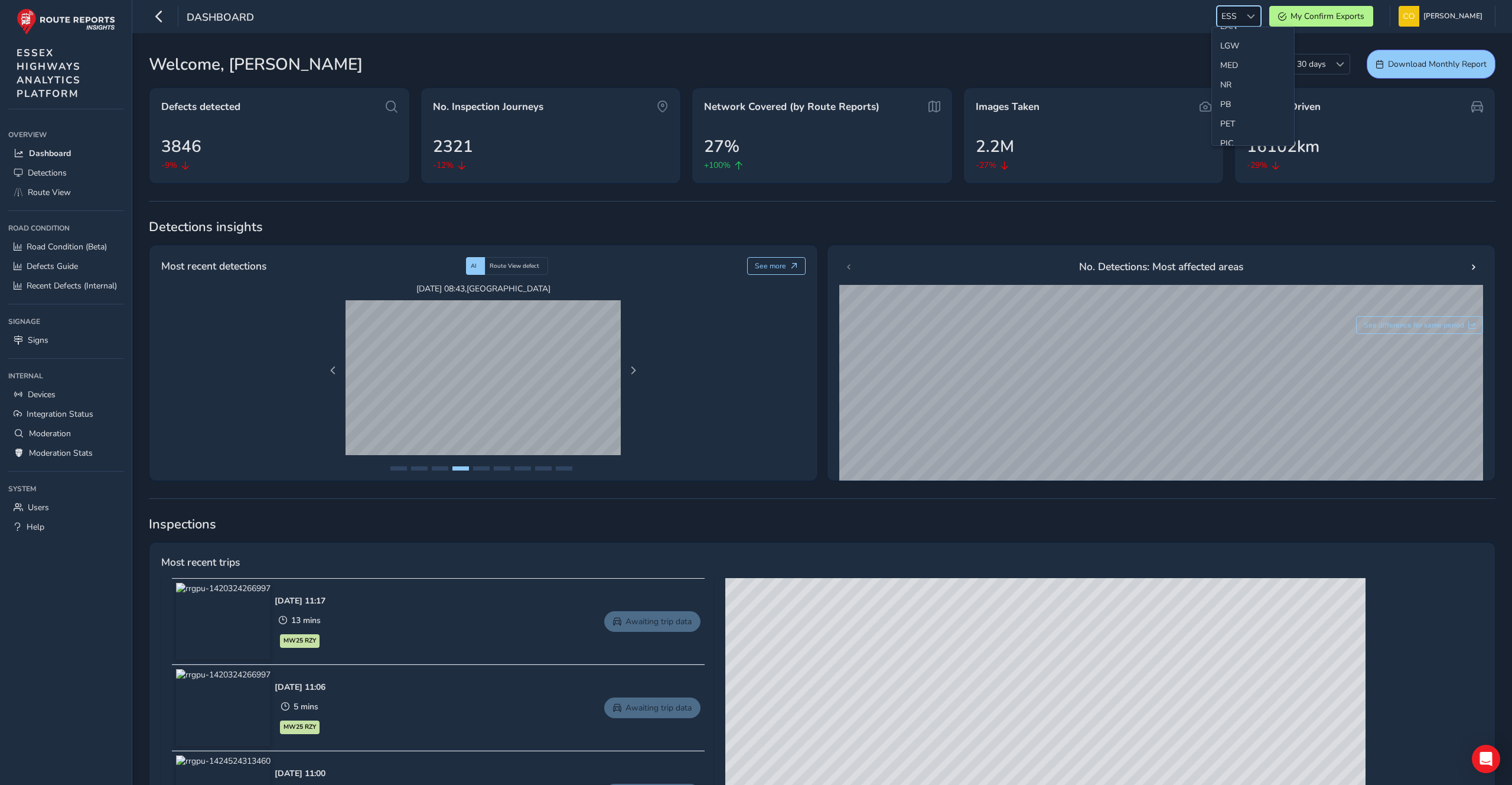
scroll to position [325, 0]
click at [1226, 89] on li "NR" at bounding box center [1253, 87] width 82 height 20
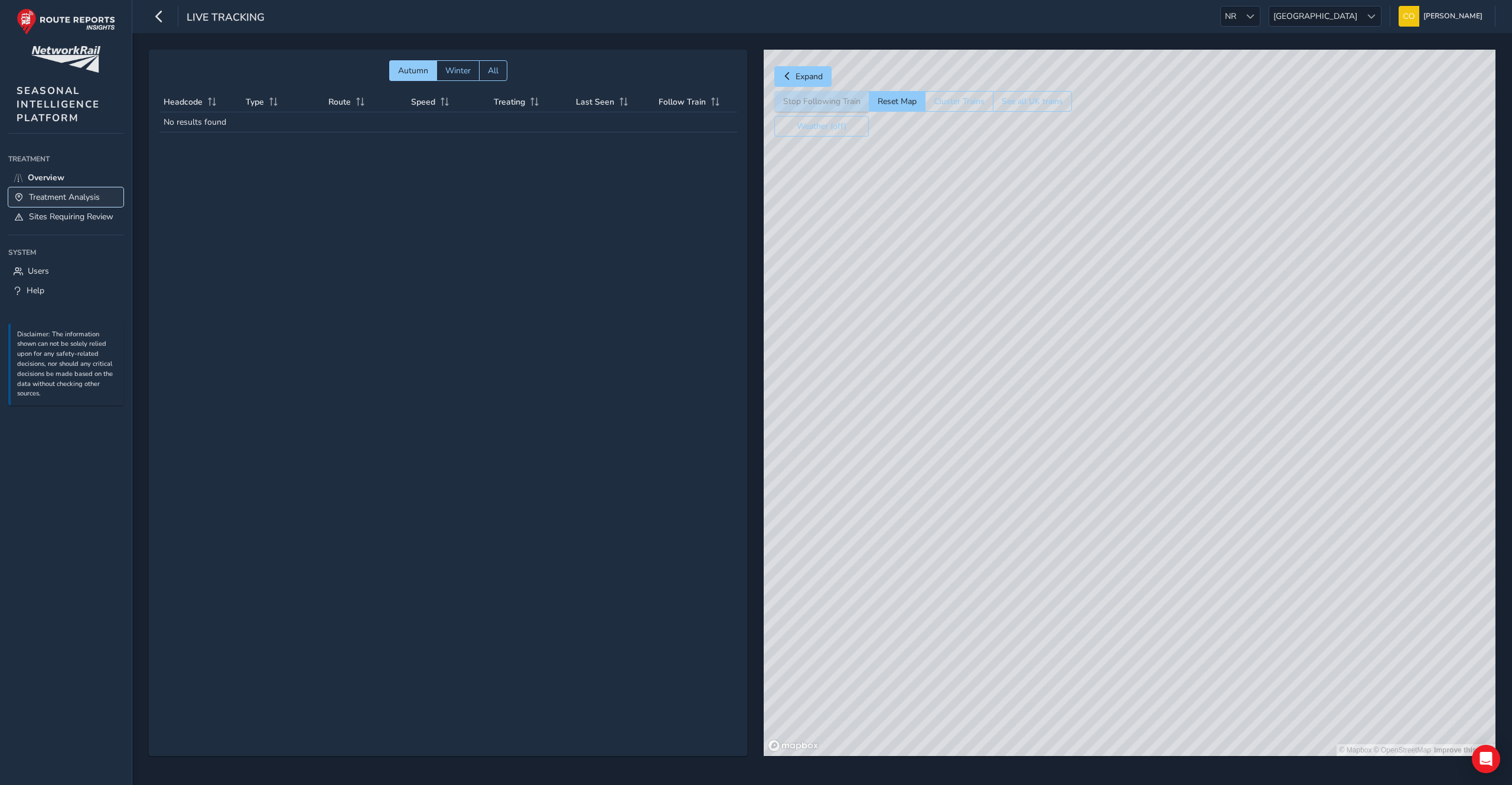
click at [83, 199] on span "Treatment Analysis" at bounding box center [64, 196] width 71 height 11
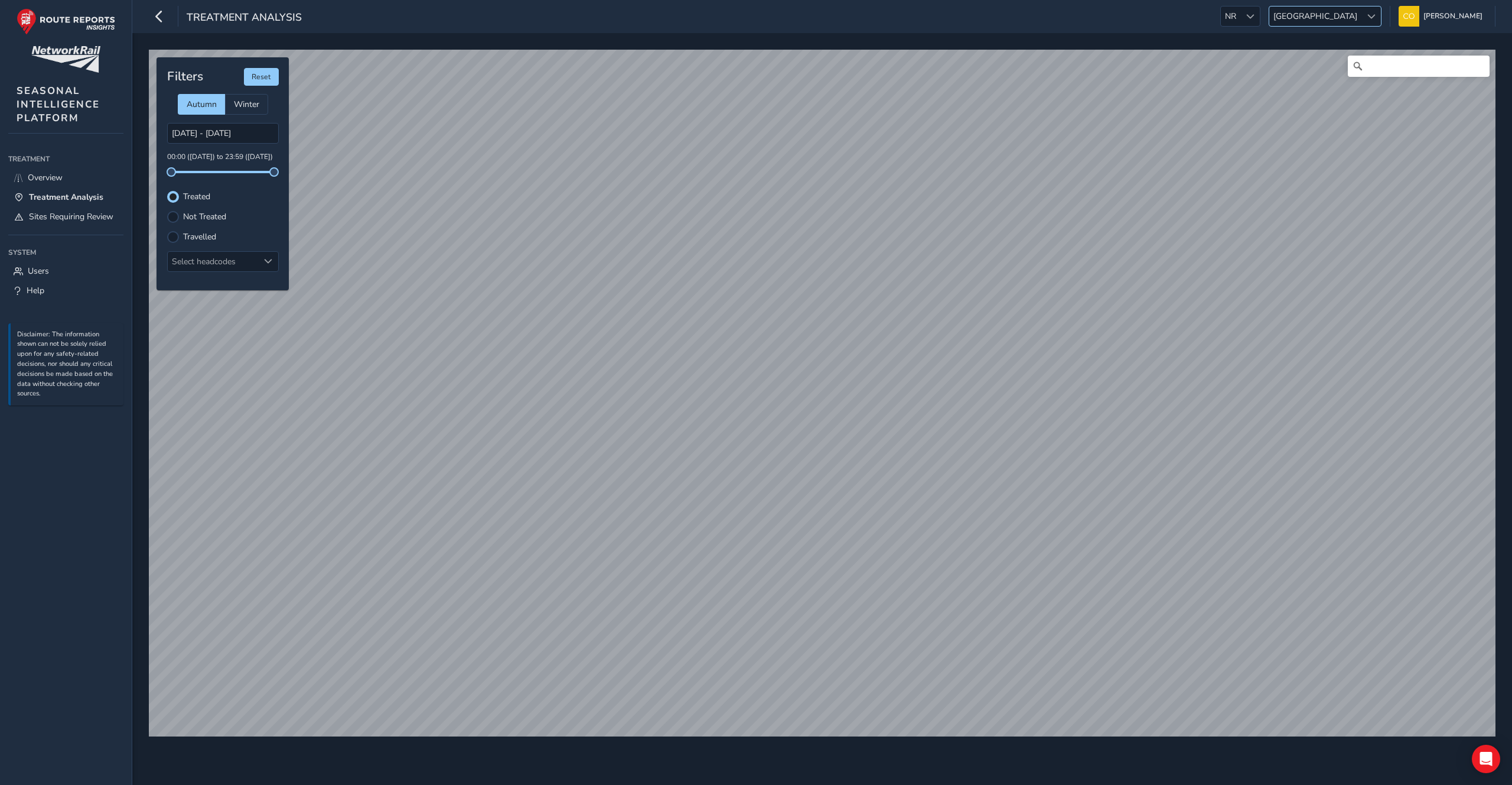
click at [1319, 16] on span "[GEOGRAPHIC_DATA]" at bounding box center [1315, 16] width 92 height 20
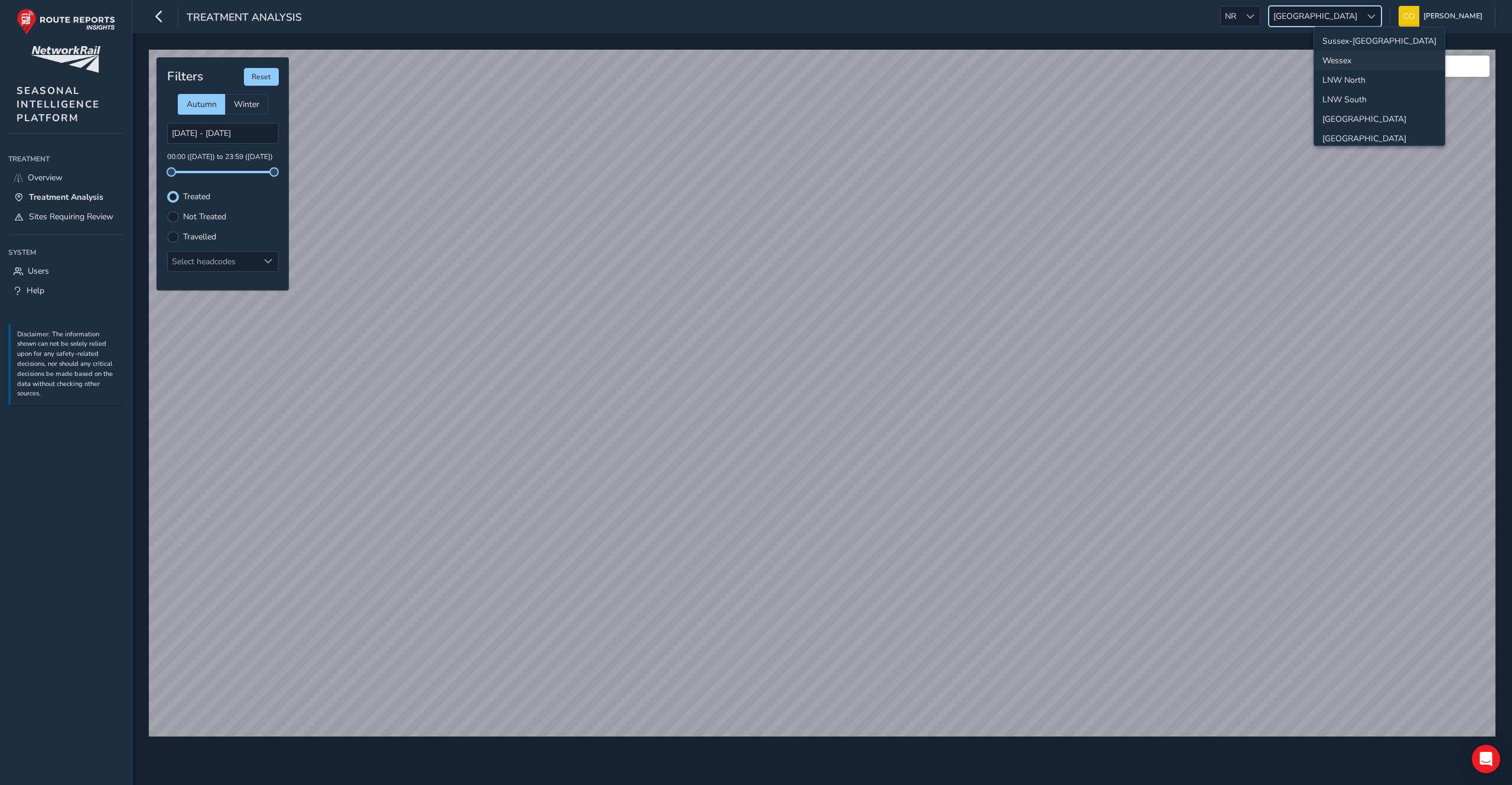
click at [1334, 64] on li "Wessex" at bounding box center [1379, 60] width 130 height 20
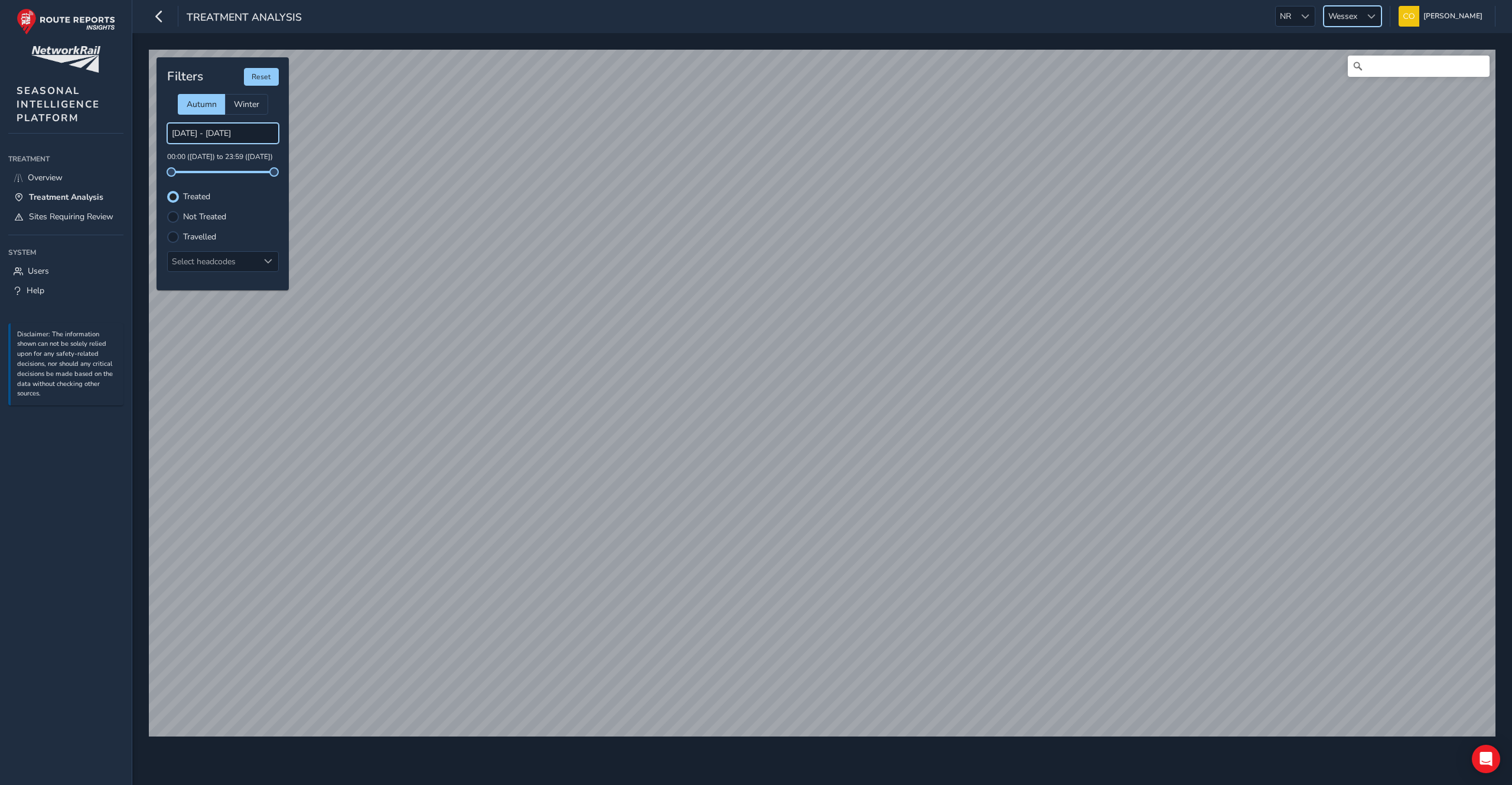
click at [224, 136] on input "10/08/2025 - 11/08/2025" at bounding box center [223, 133] width 111 height 21
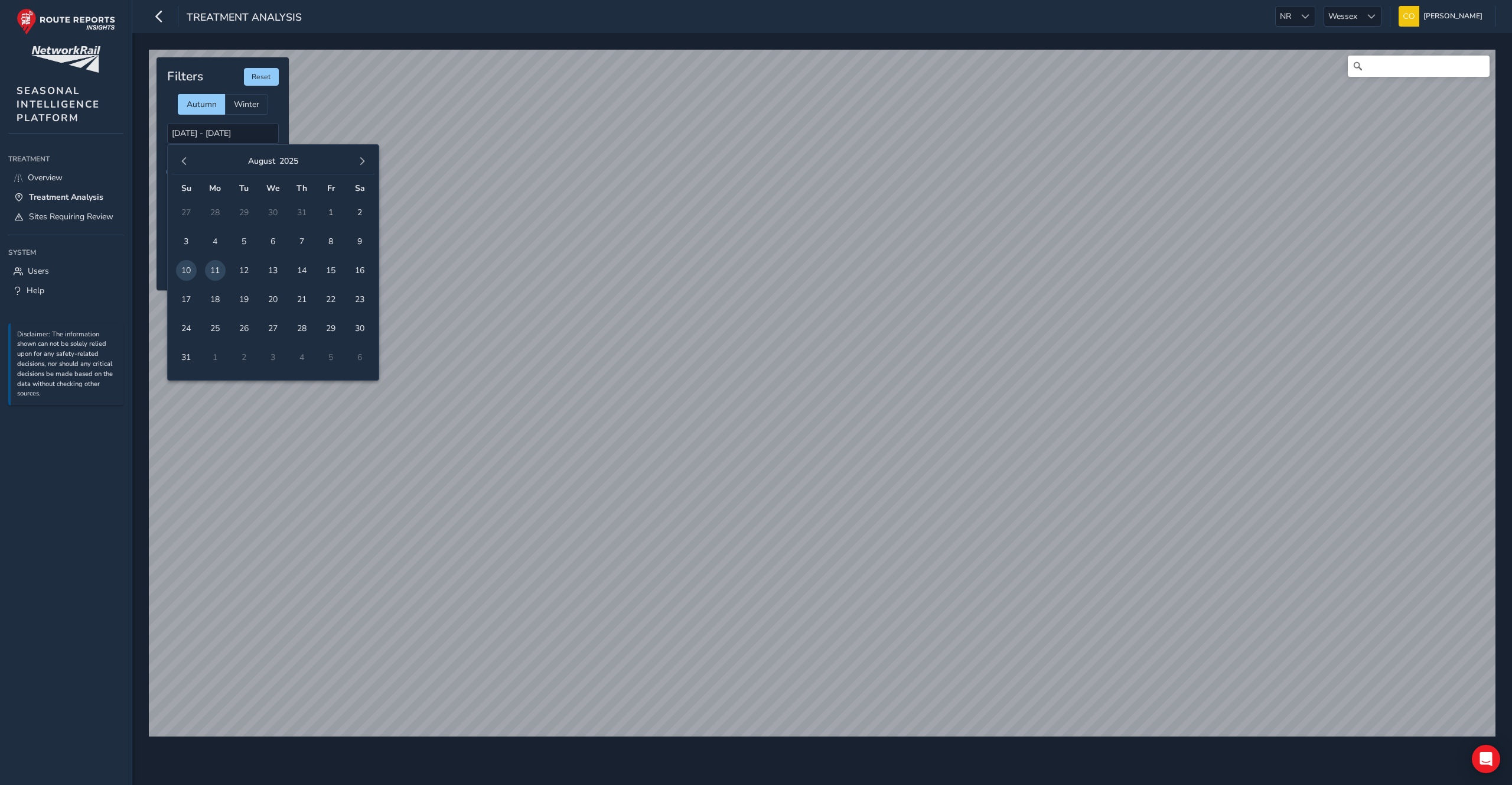
click at [181, 169] on div "August 2025" at bounding box center [273, 161] width 203 height 26
click at [289, 161] on button "2025" at bounding box center [289, 161] width 19 height 11
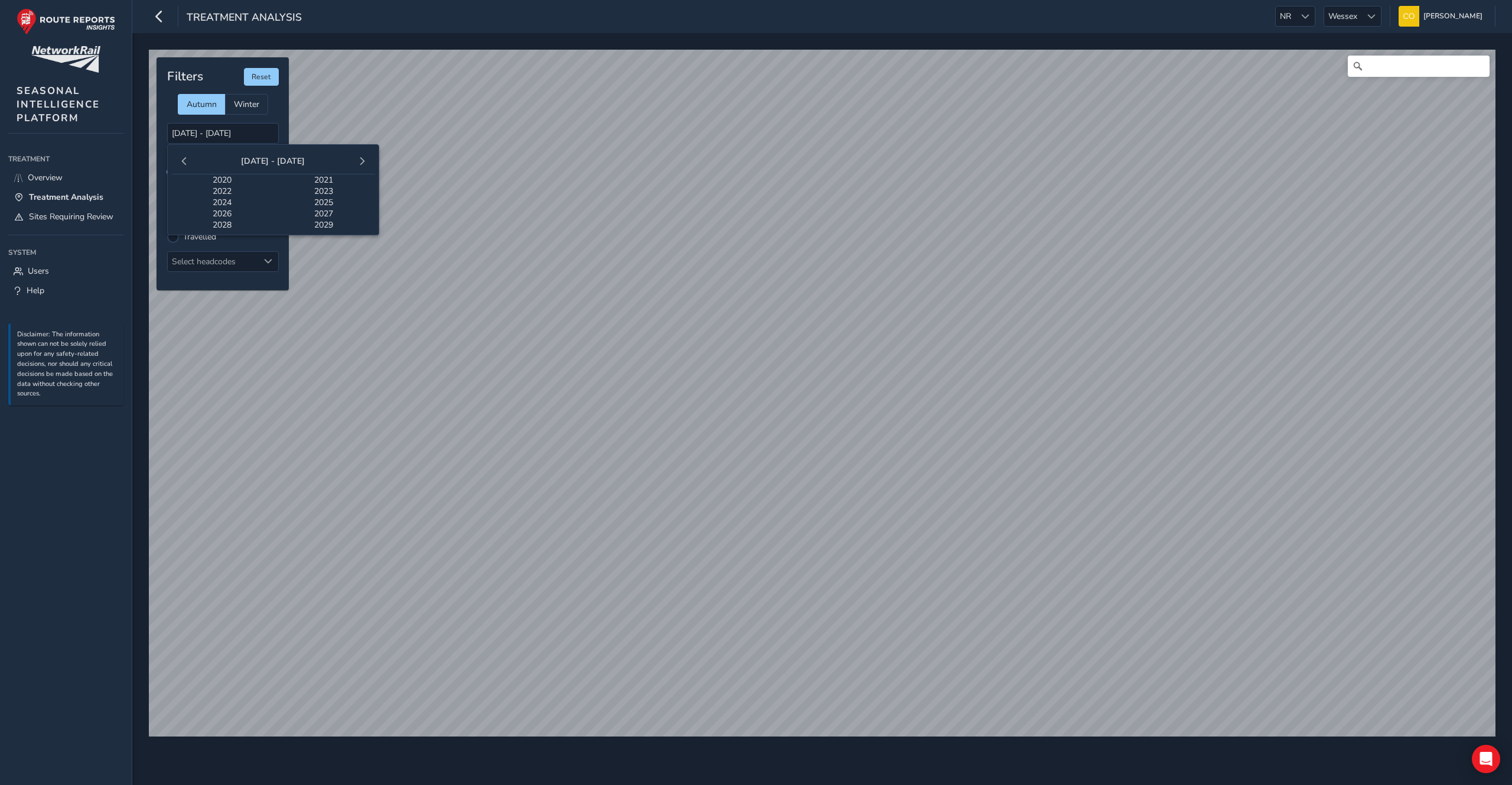
click at [224, 202] on span "2024" at bounding box center [223, 202] width 102 height 11
click at [231, 249] on span "Oct" at bounding box center [206, 246] width 67 height 20
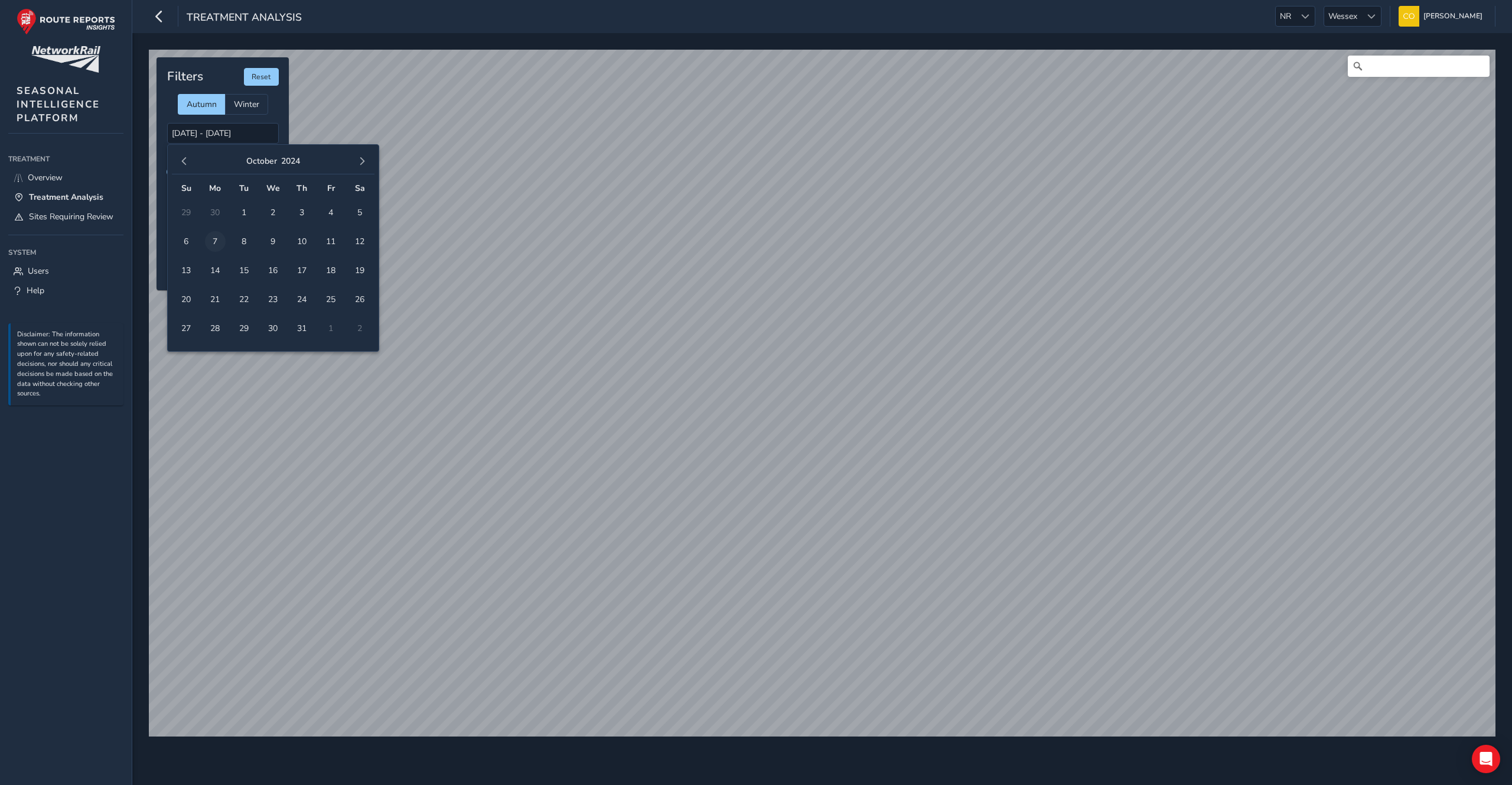
click at [215, 243] on span "7" at bounding box center [215, 241] width 21 height 21
click at [242, 246] on span "8" at bounding box center [244, 241] width 21 height 21
type input "07/10/2024 - 08/10/2024"
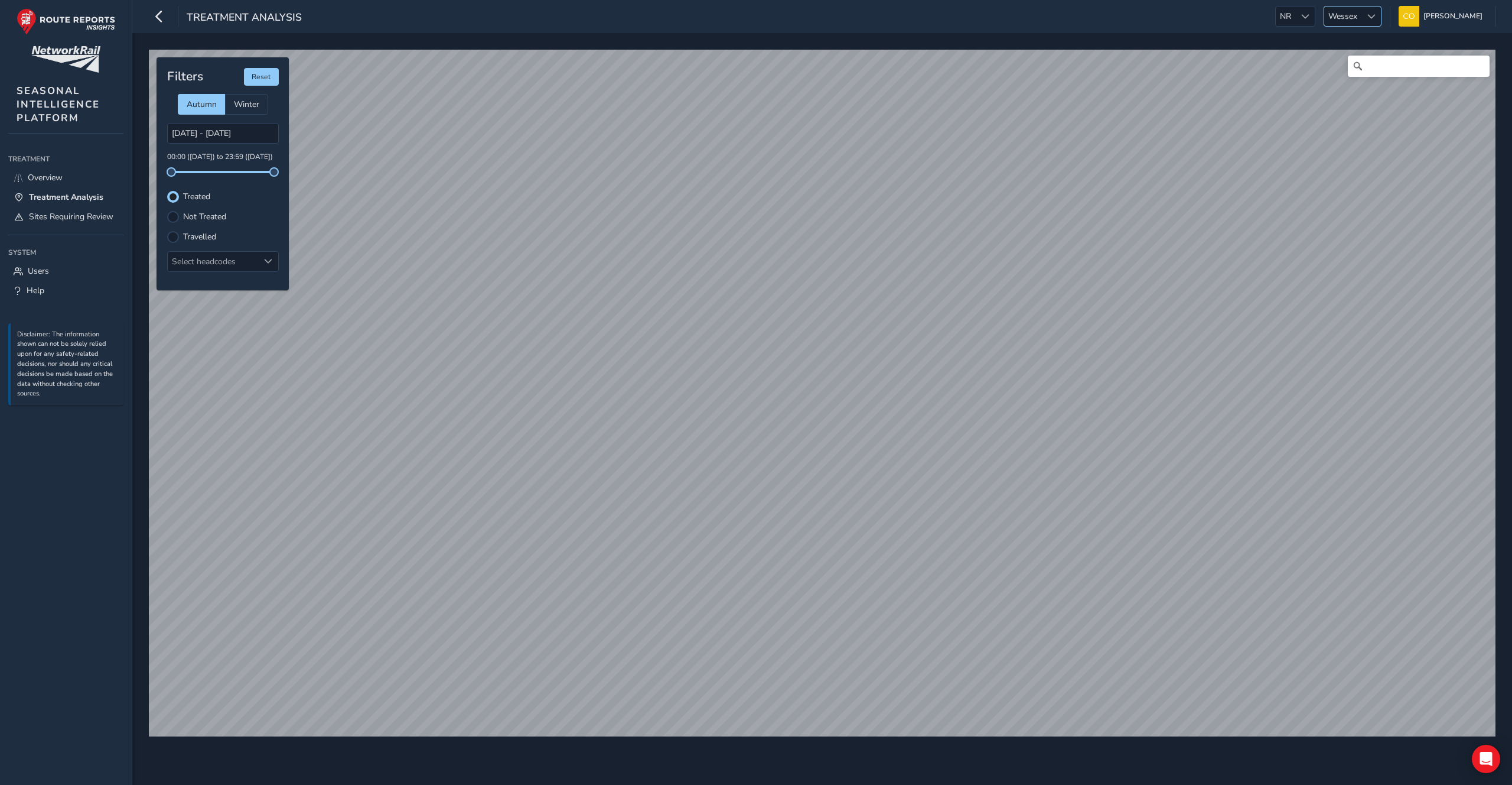
click at [1326, 18] on span "Wessex" at bounding box center [1342, 16] width 37 height 20
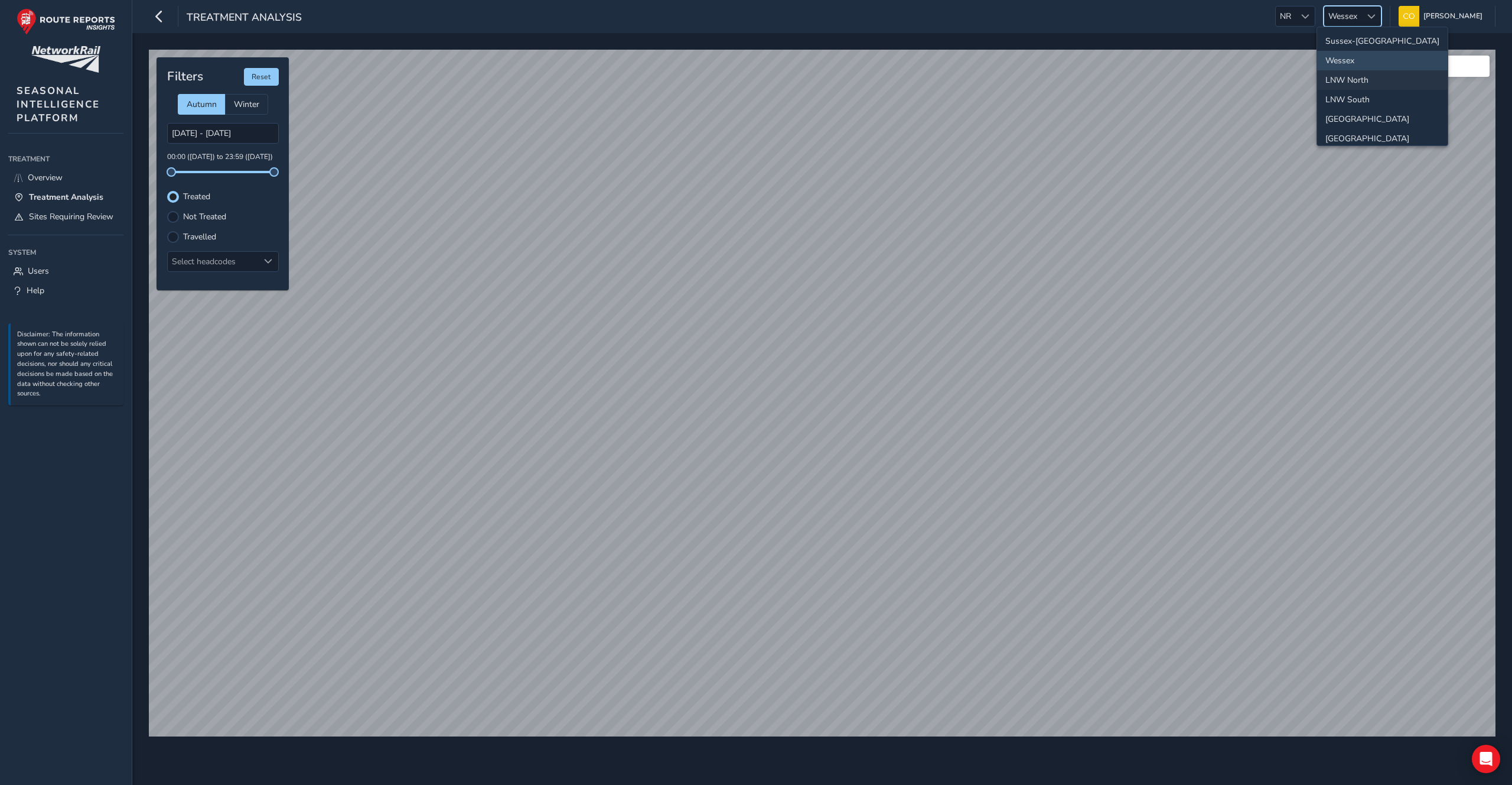
click at [1365, 85] on li "LNW North" at bounding box center [1382, 80] width 130 height 20
